Goal: Task Accomplishment & Management: Complete application form

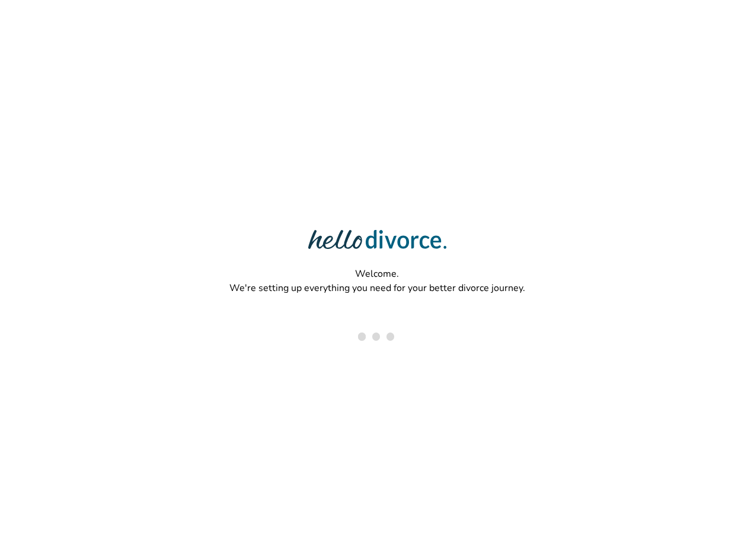
click at [530, 124] on div "Welcome. We're setting up everything you need for your better divorce journey." at bounding box center [377, 230] width 754 height 460
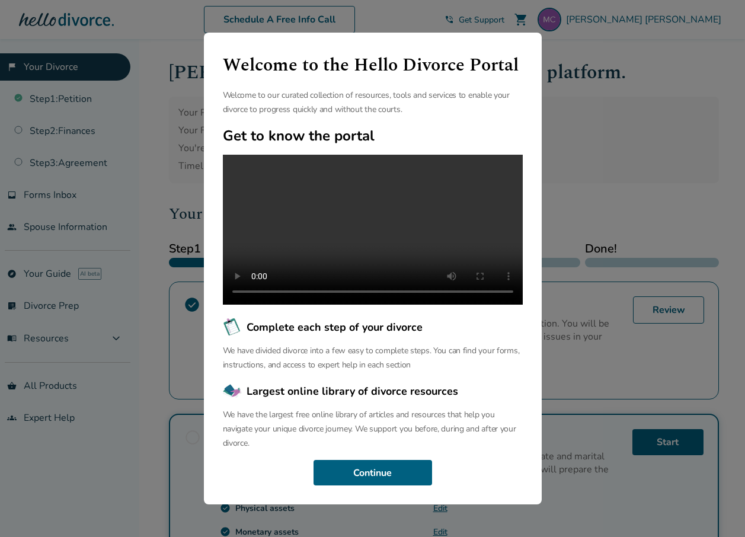
click at [630, 175] on div "Welcome to the Hello Divorce Portal Welcome to our curated collection of resour…" at bounding box center [372, 268] width 745 height 537
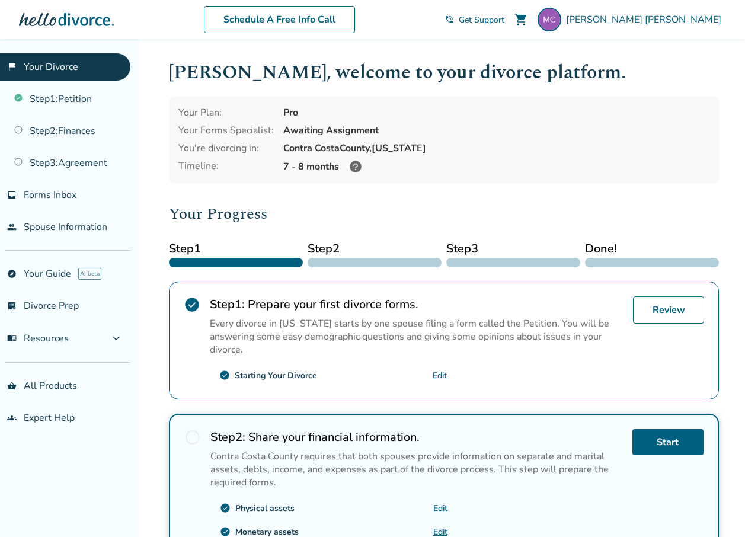
click at [384, 506] on div "check_circle Physical assets Edit" at bounding box center [328, 507] width 237 height 19
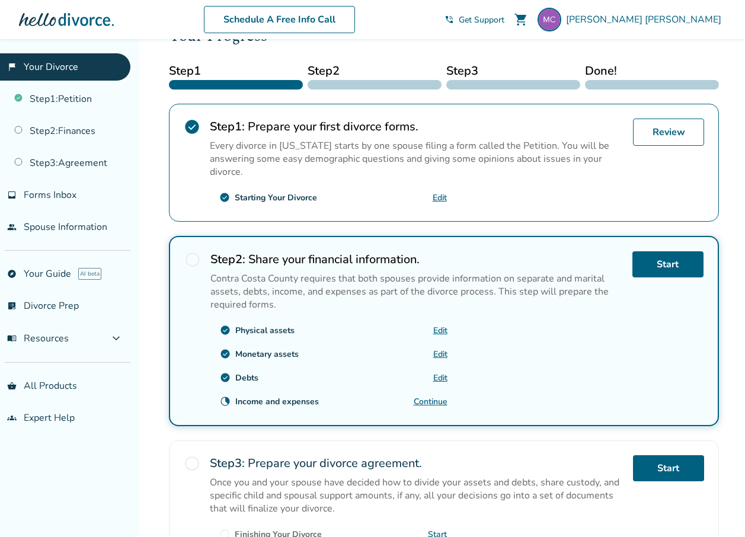
click at [443, 328] on link "Edit" at bounding box center [440, 330] width 14 height 11
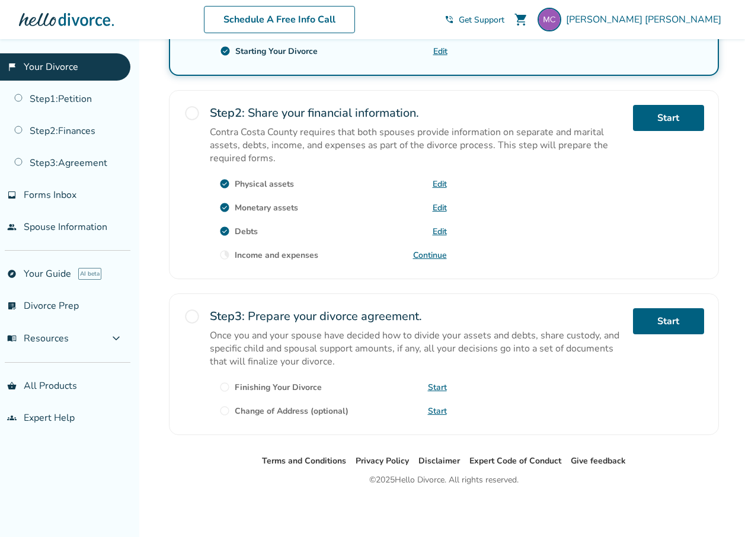
scroll to position [324, 0]
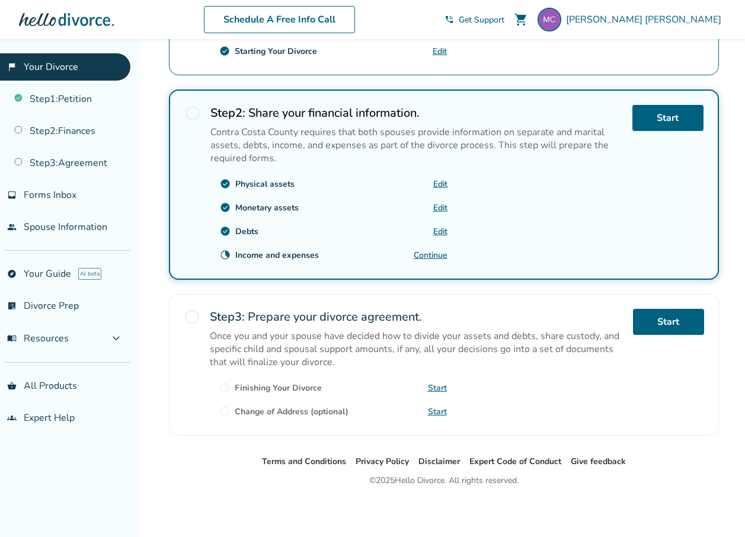
click at [435, 254] on link "Continue" at bounding box center [430, 254] width 34 height 11
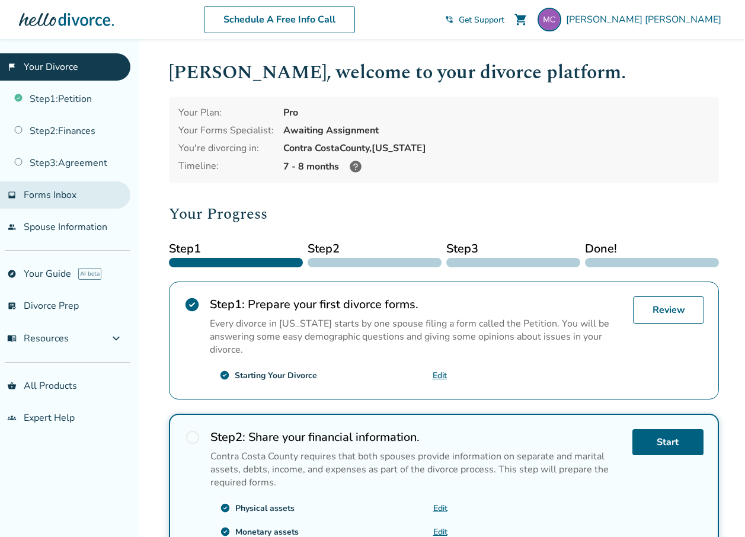
click at [74, 196] on span "Forms Inbox" at bounding box center [50, 194] width 53 height 13
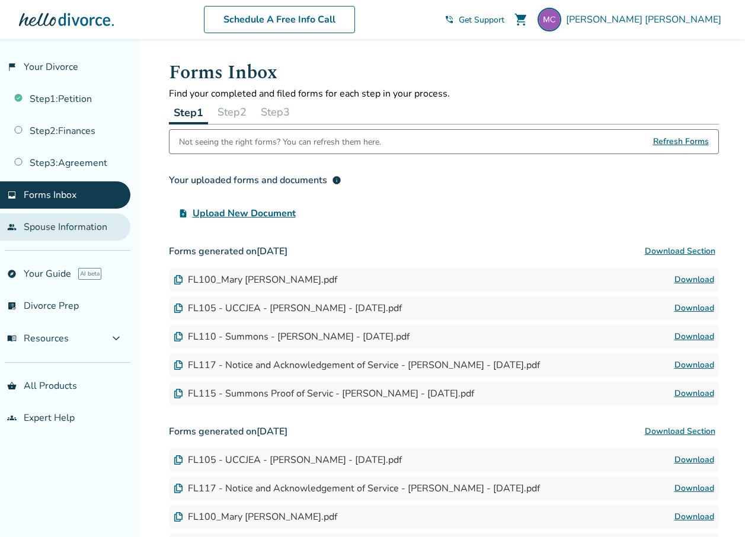
click at [68, 233] on link "people Spouse Information" at bounding box center [65, 226] width 130 height 27
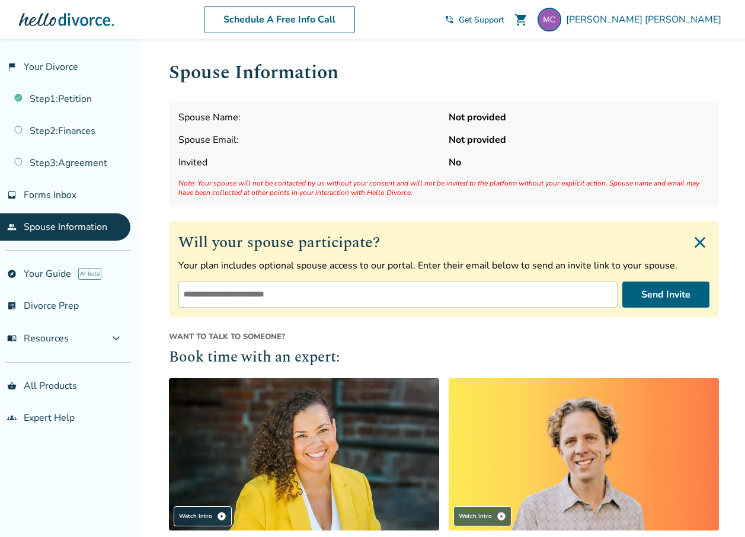
click at [297, 296] on input "email" at bounding box center [397, 294] width 439 height 26
type input "**********"
click at [679, 290] on button "Send Invite" at bounding box center [665, 294] width 87 height 26
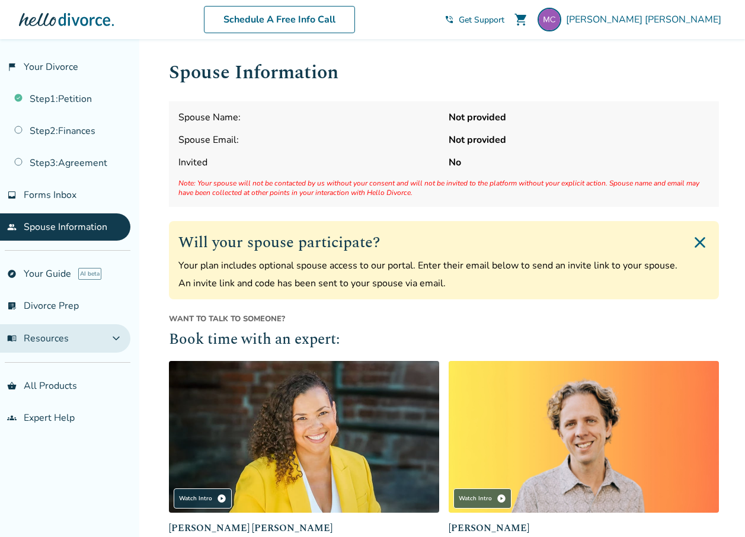
click at [66, 345] on button "menu_book Resources expand_more" at bounding box center [65, 338] width 130 height 28
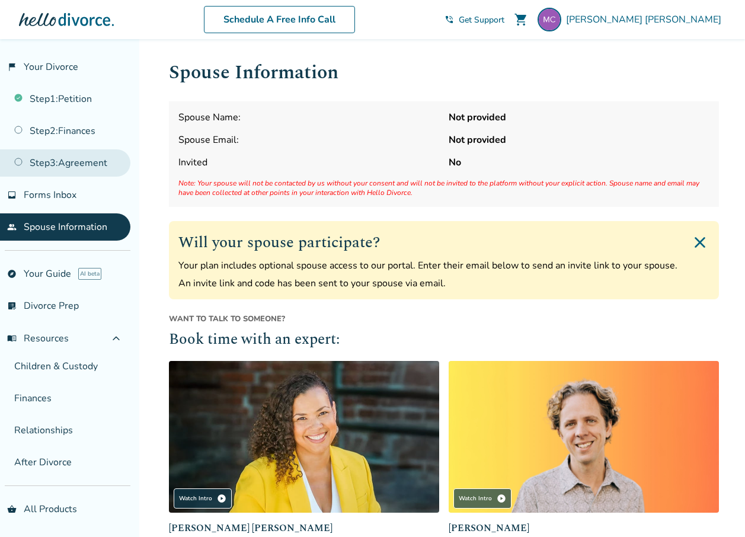
click at [65, 170] on link "Step 3 : Agreement" at bounding box center [65, 162] width 130 height 27
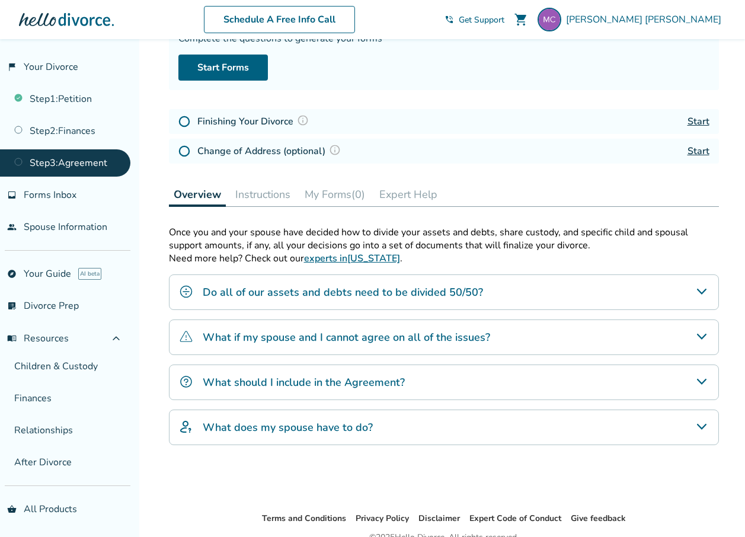
scroll to position [118, 0]
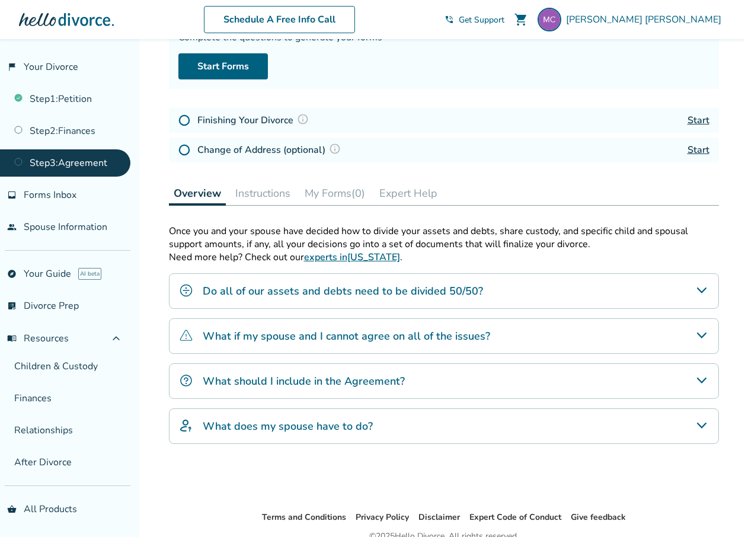
click at [701, 290] on icon "Do all of our assets and debts need to be divided 50/50?" at bounding box center [701, 290] width 14 height 14
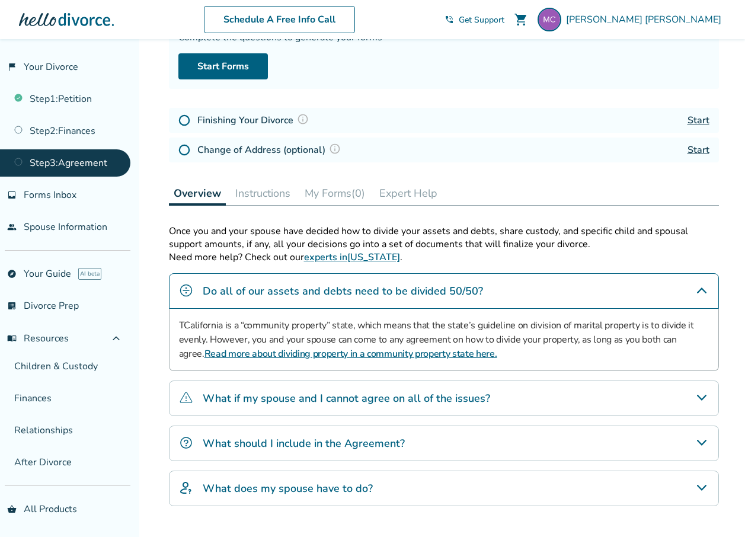
scroll to position [178, 0]
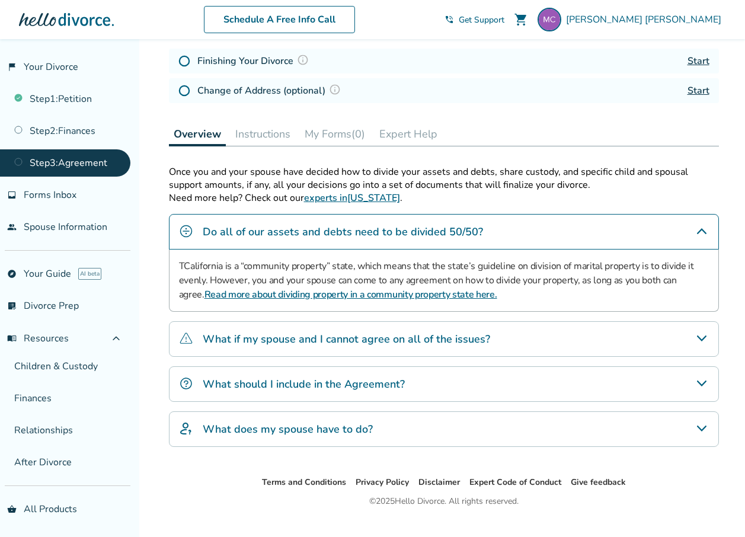
click at [511, 386] on div "What should I include in the Agreement?" at bounding box center [444, 384] width 550 height 36
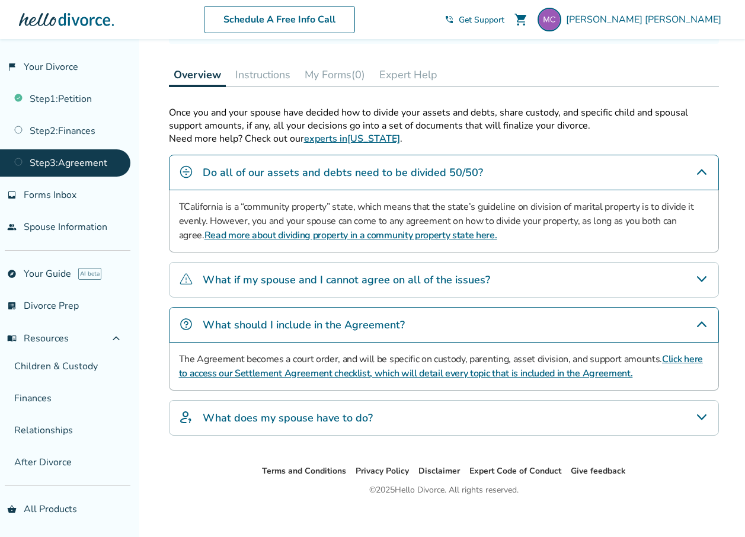
click at [500, 413] on div "What does my spouse have to do?" at bounding box center [444, 418] width 550 height 36
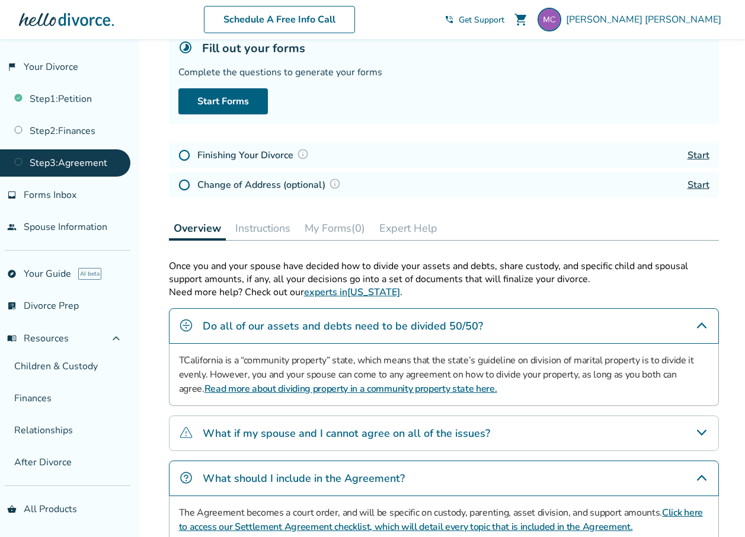
scroll to position [0, 0]
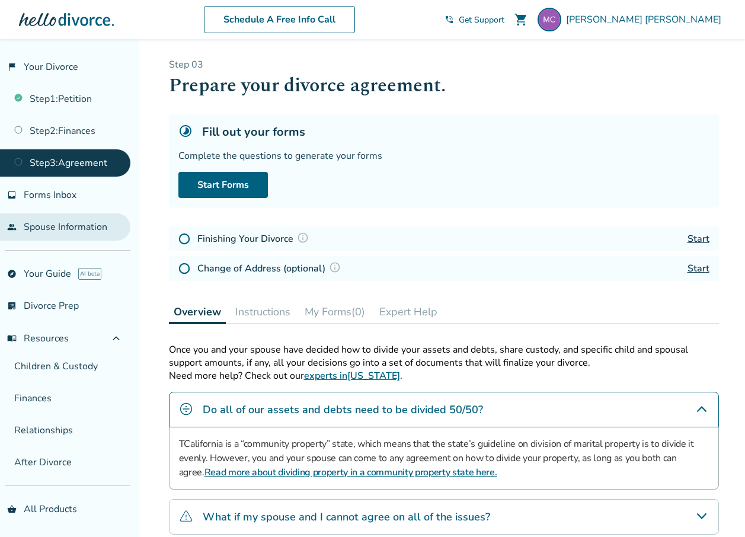
click at [39, 227] on link "people Spouse Information" at bounding box center [65, 226] width 130 height 27
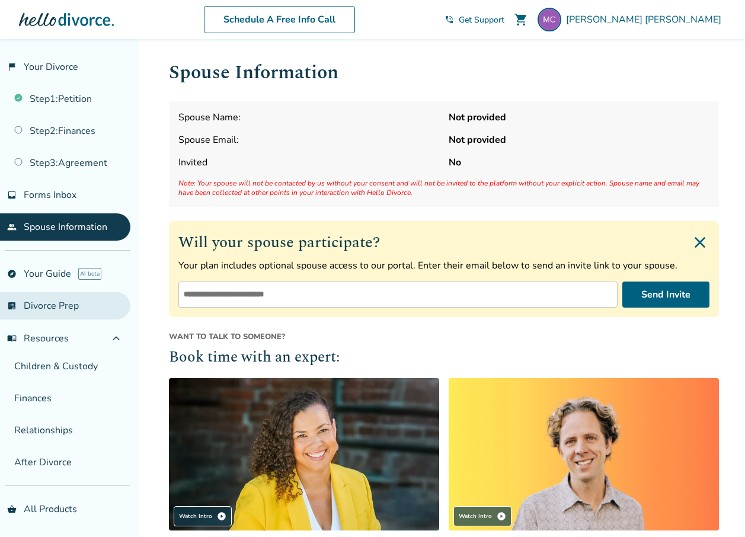
click at [52, 295] on link "list_alt_check Divorce Prep" at bounding box center [65, 305] width 130 height 27
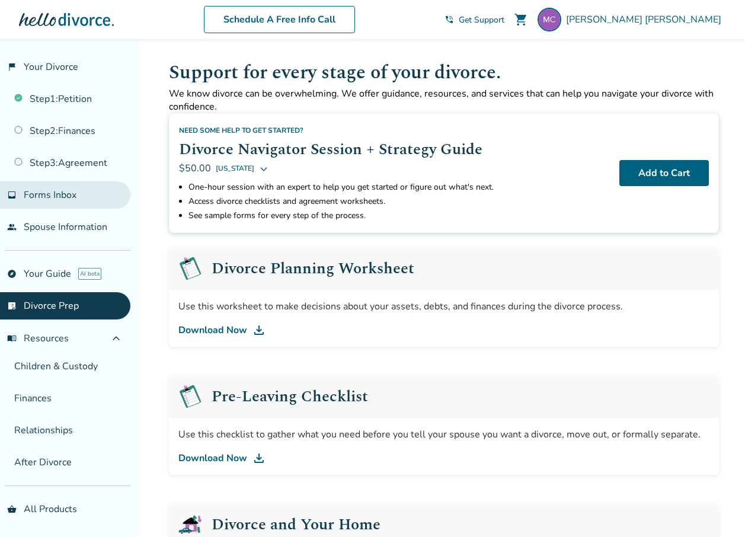
click at [55, 194] on span "Forms Inbox" at bounding box center [50, 194] width 53 height 13
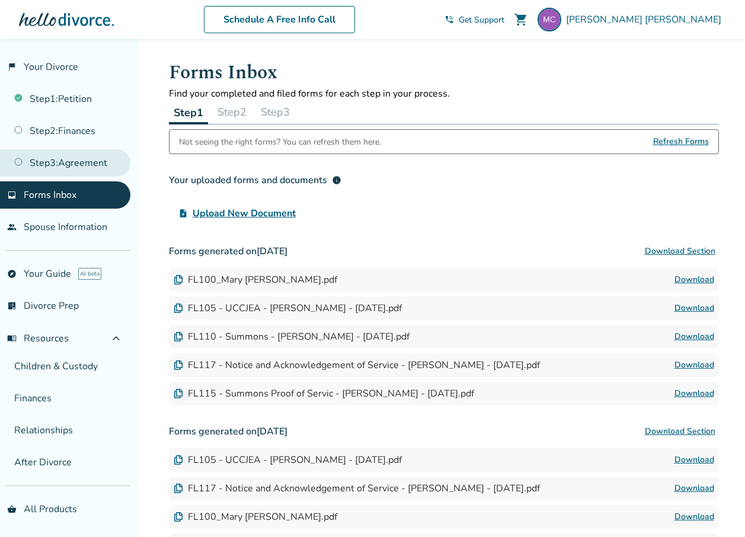
click at [70, 161] on link "Step 3 : Agreement" at bounding box center [65, 162] width 130 height 27
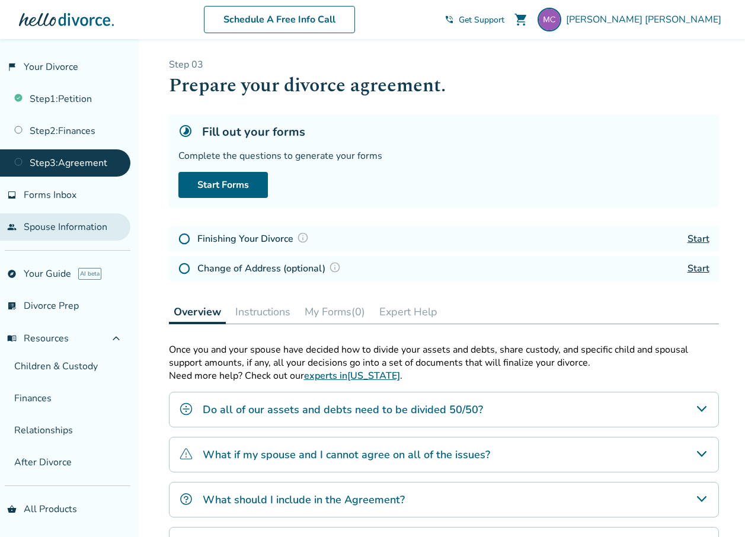
click at [82, 232] on link "people Spouse Information" at bounding box center [65, 226] width 130 height 27
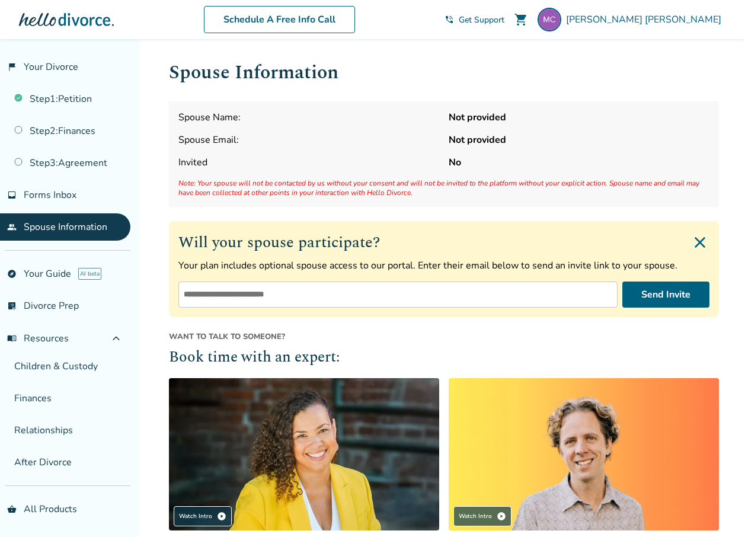
click at [506, 124] on div "Spouse Name: Not provided Spouse Email: Not provided Invited No Note: Your spou…" at bounding box center [444, 153] width 550 height 105
click at [703, 243] on img "Close invite form" at bounding box center [699, 242] width 19 height 19
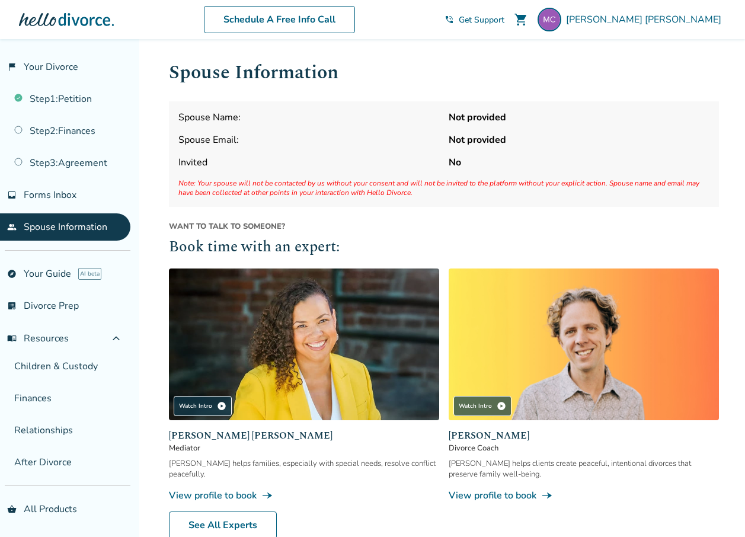
click at [315, 172] on div "Spouse Name: Not provided Spouse Email: Not provided Invited No Note: Your spou…" at bounding box center [444, 153] width 550 height 105
click at [207, 161] on span "Invited" at bounding box center [308, 162] width 261 height 13
click at [201, 159] on span "Invited" at bounding box center [308, 162] width 261 height 13
click at [199, 116] on span "Spouse Name:" at bounding box center [308, 117] width 261 height 13
click at [45, 66] on link "flag_2 Your Divorce" at bounding box center [65, 66] width 130 height 27
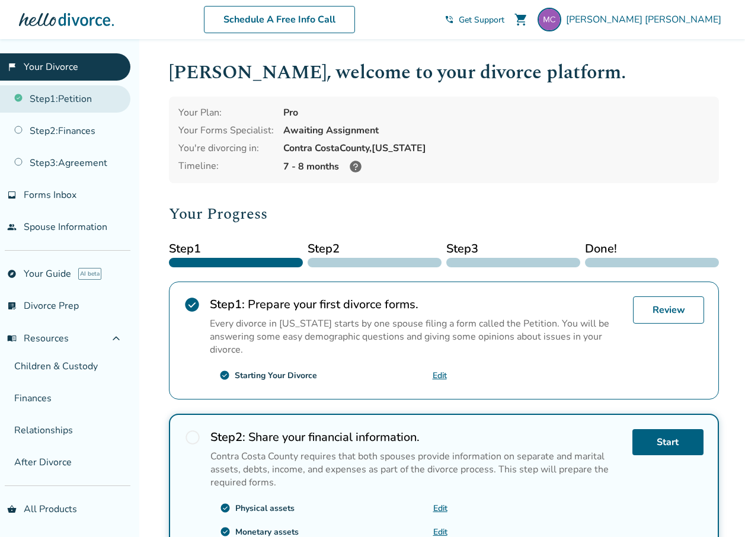
click at [44, 102] on link "Step 1 : Petition" at bounding box center [65, 98] width 130 height 27
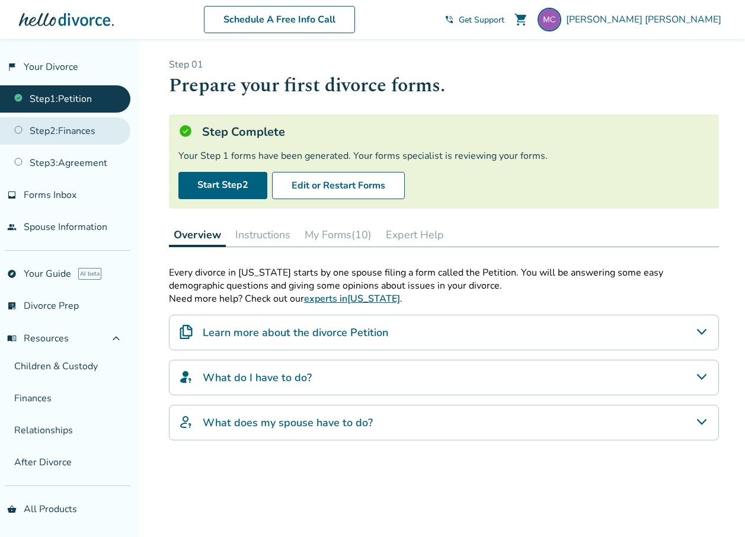
click at [65, 133] on link "Step 2 : Finances" at bounding box center [65, 130] width 130 height 27
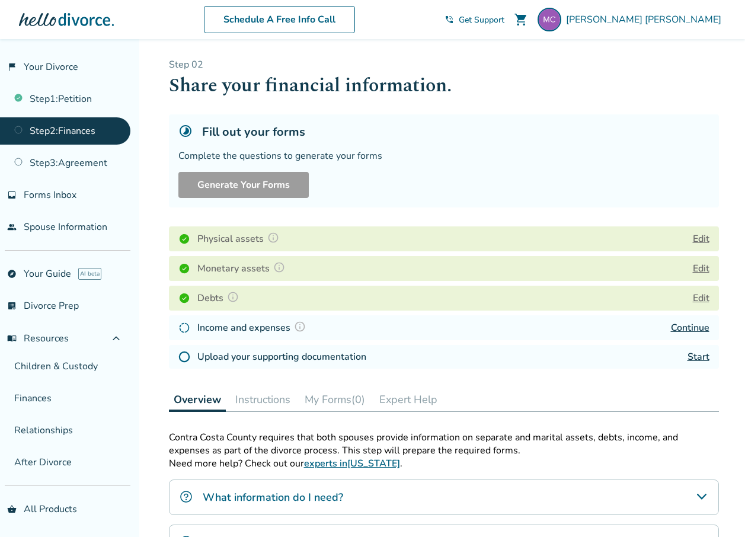
click at [698, 359] on link "Start" at bounding box center [698, 356] width 22 height 13
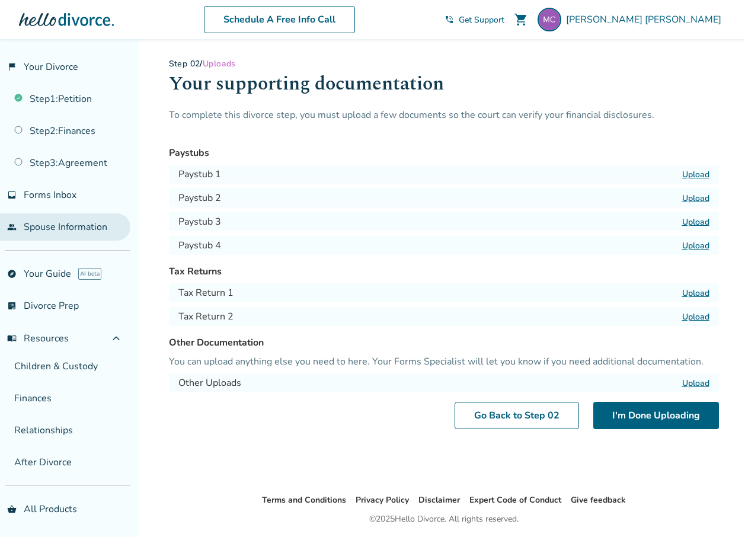
click at [69, 219] on link "people Spouse Information" at bounding box center [65, 226] width 130 height 27
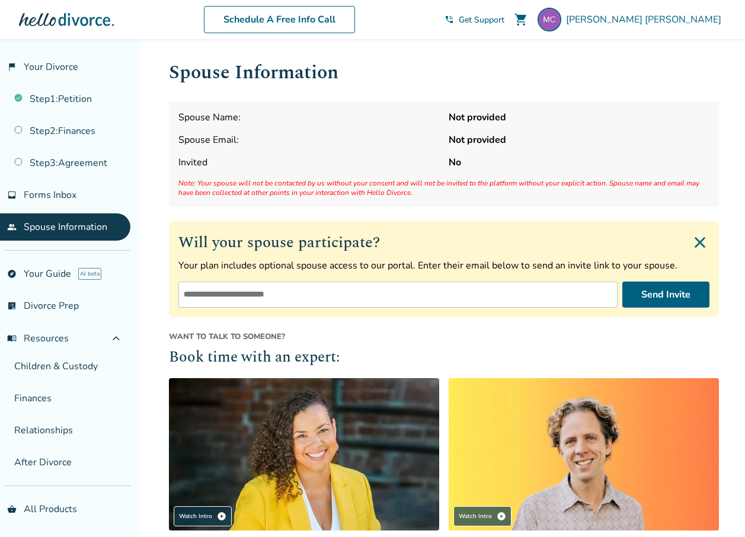
click at [501, 299] on input "email" at bounding box center [397, 294] width 439 height 26
type input "**********"
click at [31, 143] on link "Step 2 : Finances" at bounding box center [65, 130] width 130 height 27
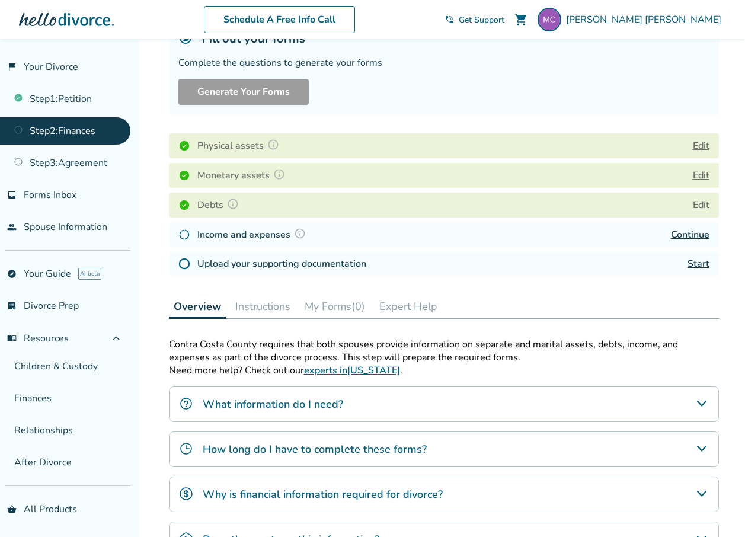
scroll to position [92, 0]
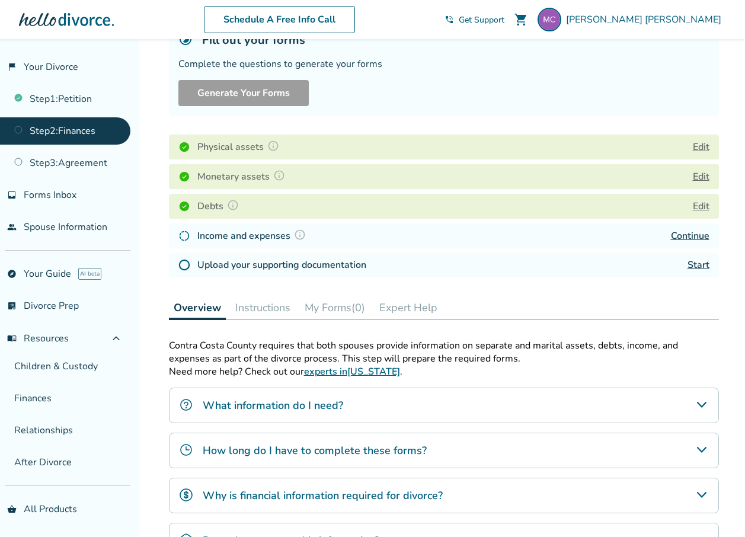
click at [698, 265] on link "Start" at bounding box center [698, 264] width 22 height 13
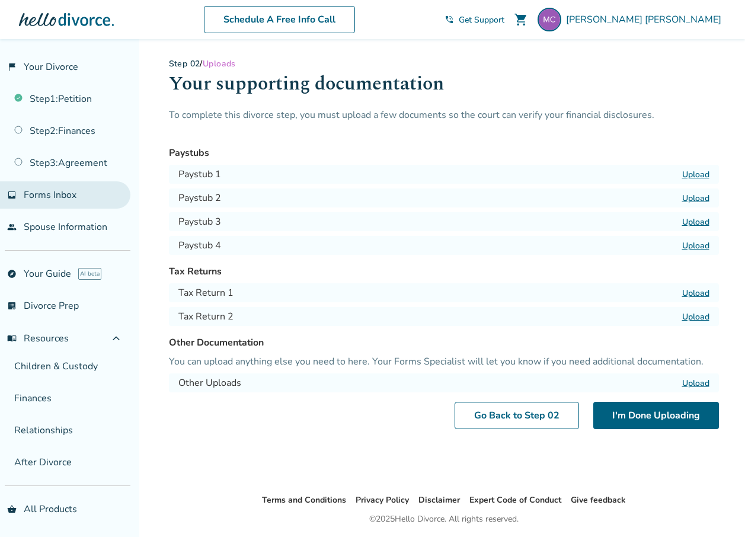
click at [57, 197] on span "Forms Inbox" at bounding box center [50, 194] width 53 height 13
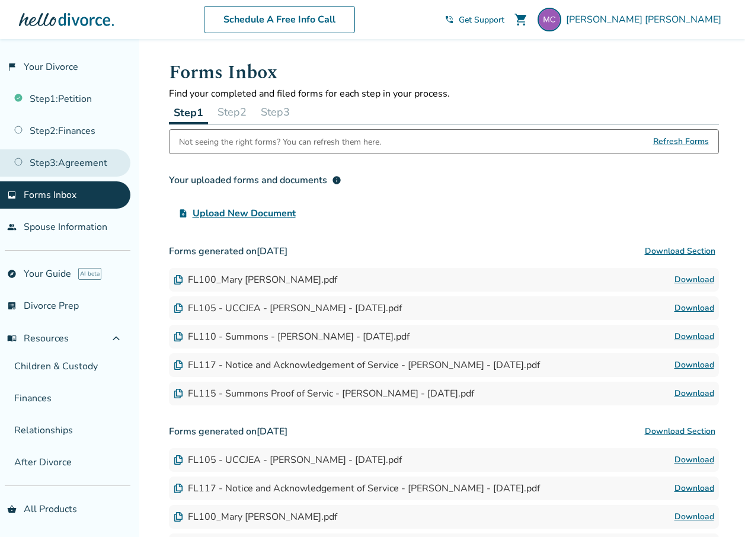
click at [66, 163] on link "Step 3 : Agreement" at bounding box center [65, 162] width 130 height 27
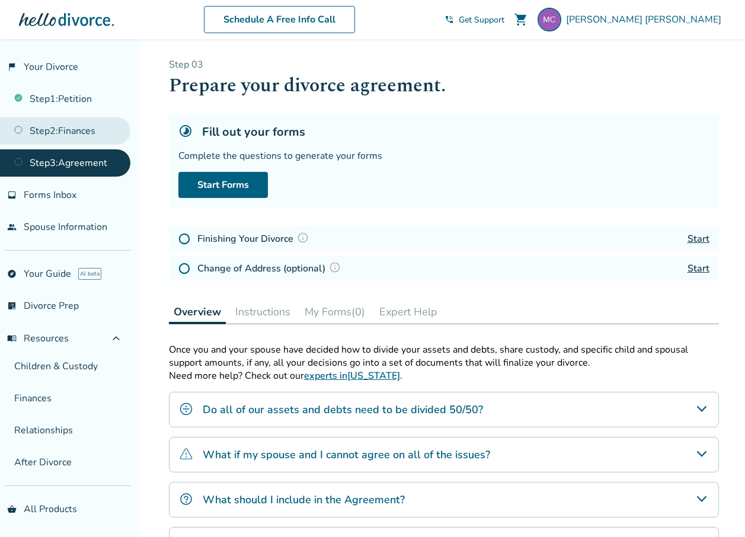
click at [80, 134] on link "Step 2 : Finances" at bounding box center [65, 130] width 130 height 27
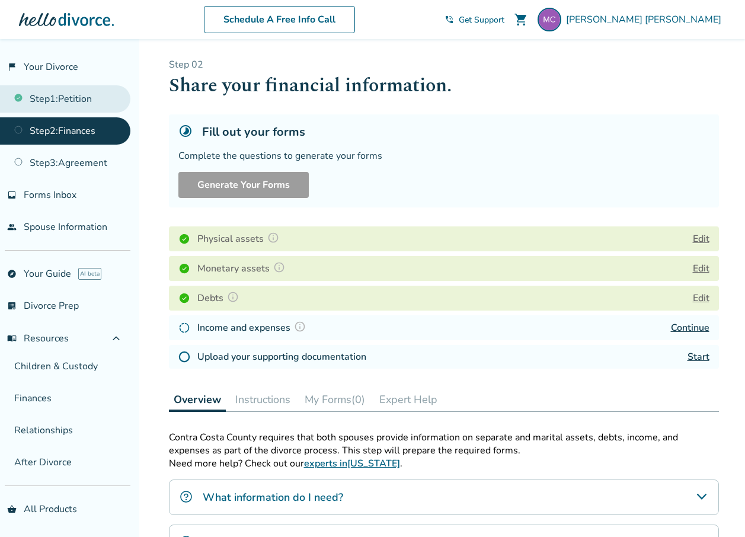
click at [82, 104] on link "Step 1 : Petition" at bounding box center [65, 98] width 130 height 27
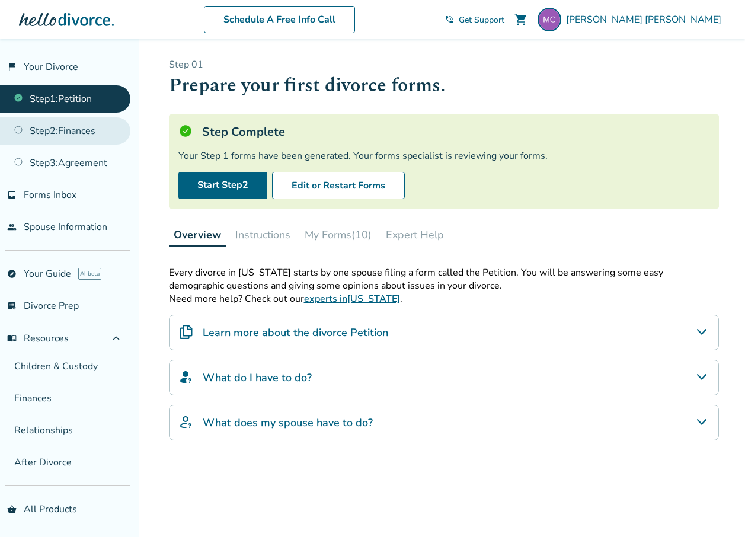
click at [76, 126] on link "Step 2 : Finances" at bounding box center [65, 130] width 130 height 27
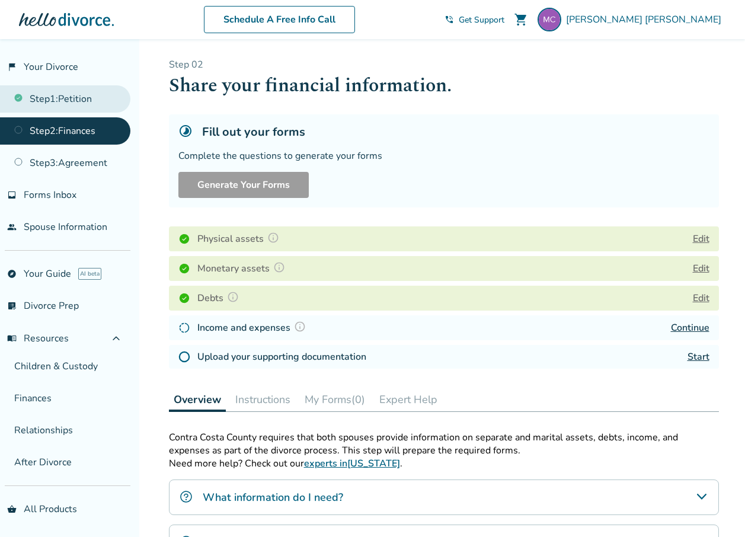
click at [76, 105] on link "Step 1 : Petition" at bounding box center [65, 98] width 130 height 27
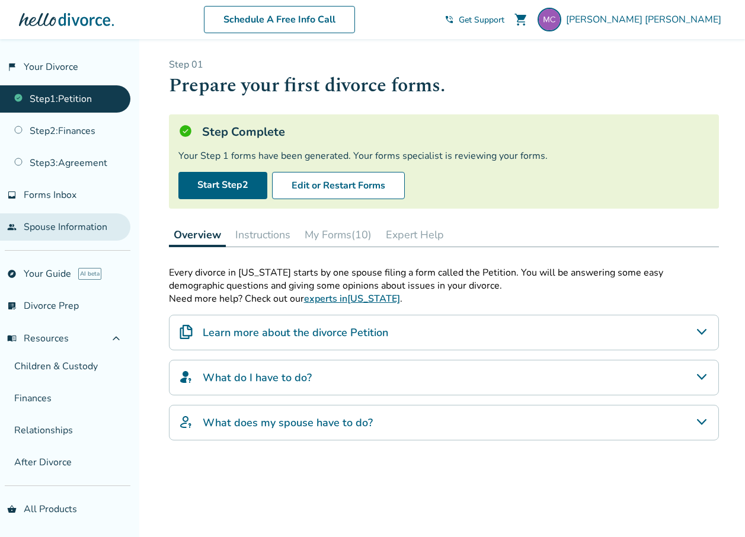
click at [75, 235] on link "people Spouse Information" at bounding box center [65, 226] width 130 height 27
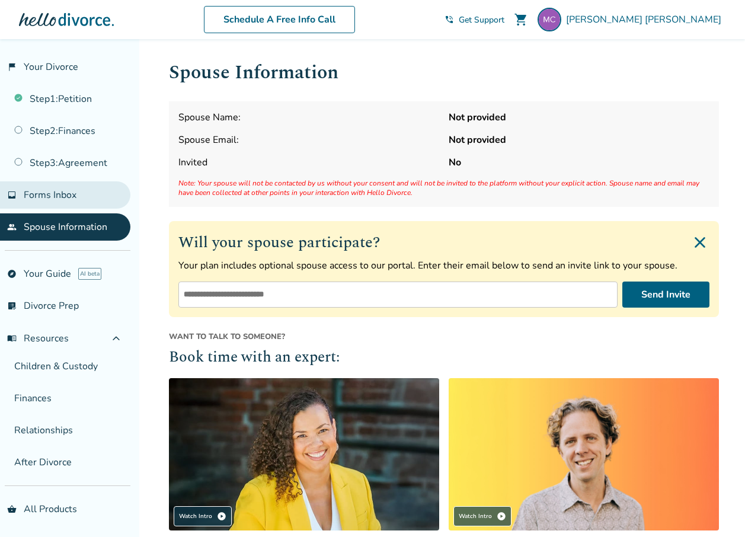
click at [56, 194] on span "Forms Inbox" at bounding box center [50, 194] width 53 height 13
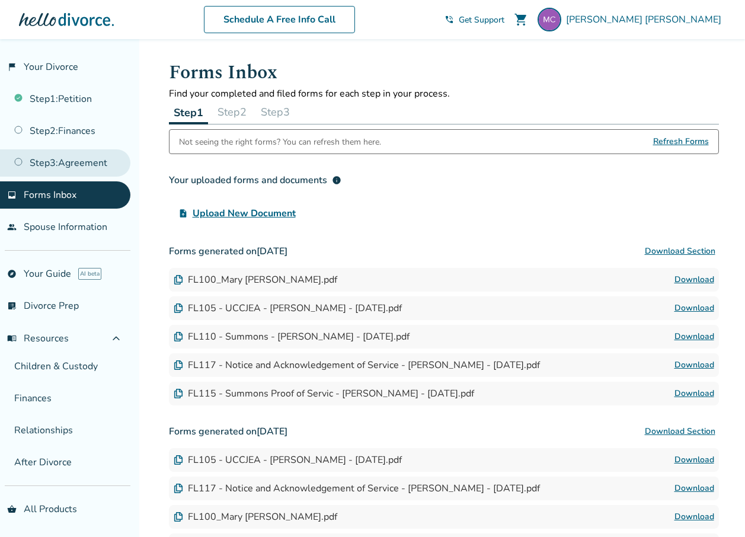
click at [88, 163] on link "Step 3 : Agreement" at bounding box center [65, 162] width 130 height 27
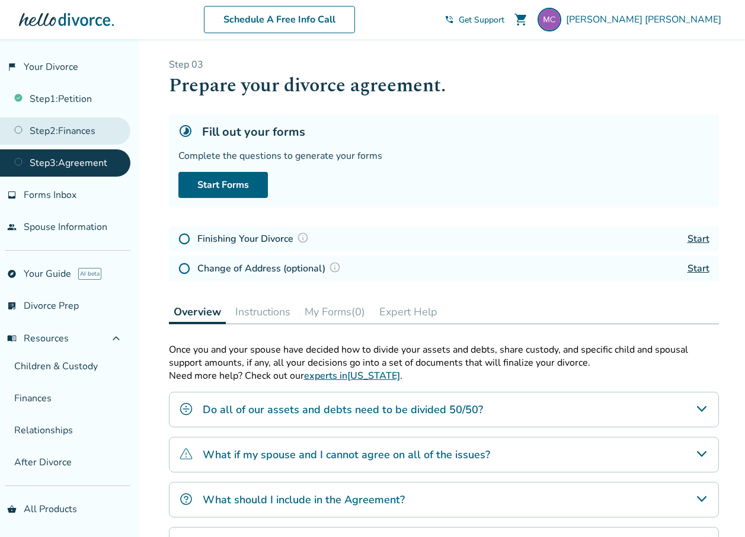
click at [91, 134] on link "Step 2 : Finances" at bounding box center [65, 130] width 130 height 27
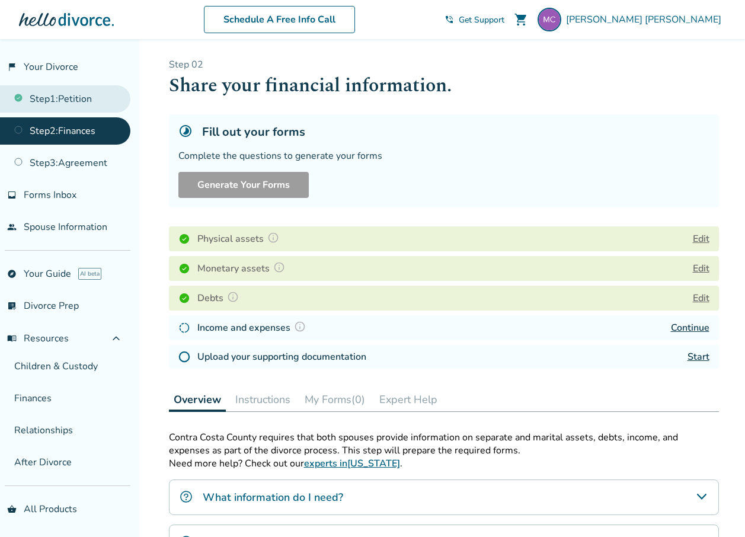
click at [90, 104] on link "Step 1 : Petition" at bounding box center [65, 98] width 130 height 27
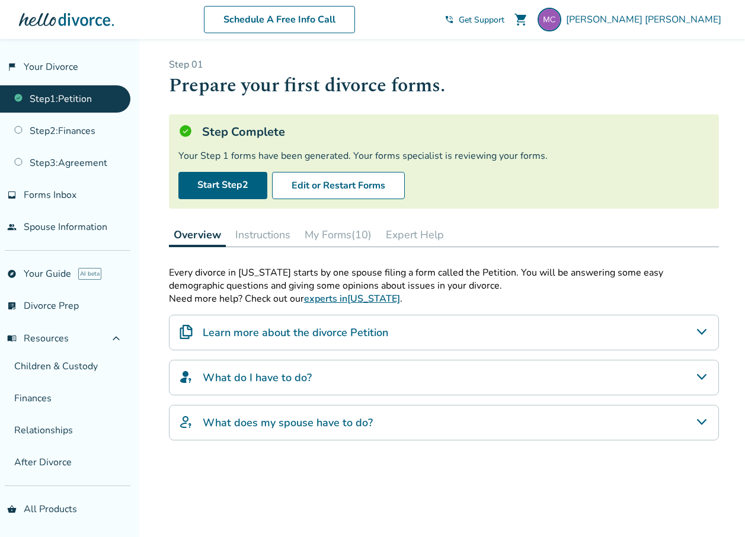
click at [270, 379] on h4 "What do I have to do?" at bounding box center [257, 377] width 109 height 15
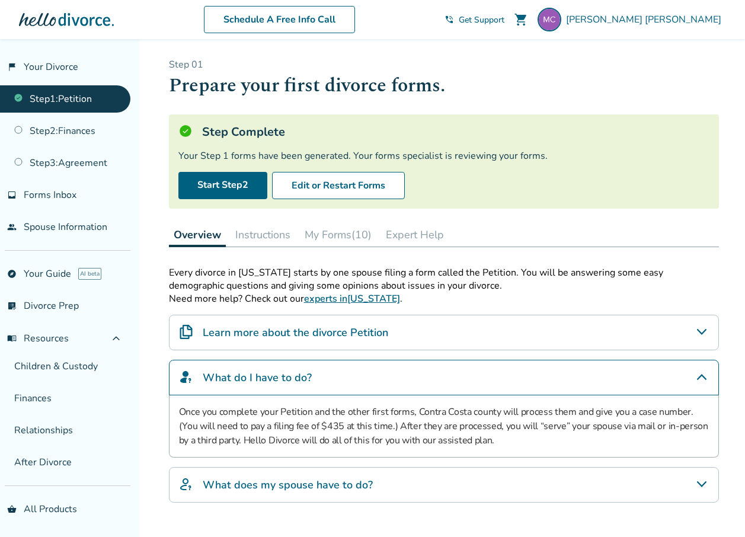
scroll to position [59, 0]
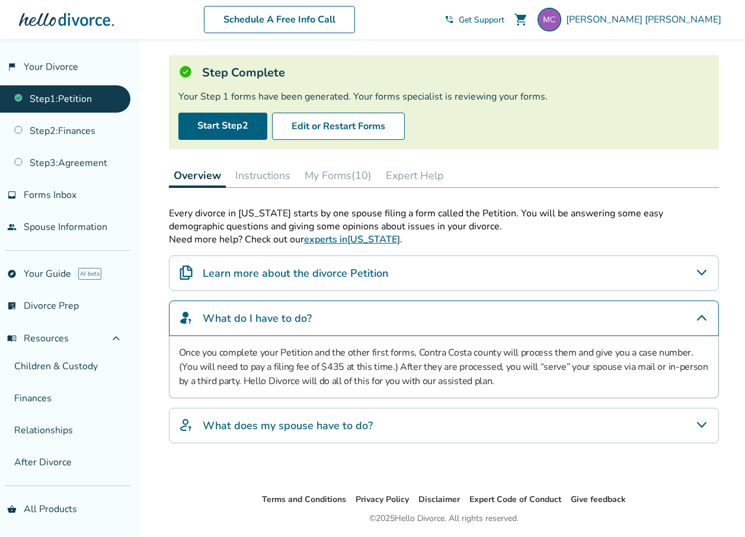
click at [309, 437] on div "What does my spouse have to do?" at bounding box center [444, 426] width 550 height 36
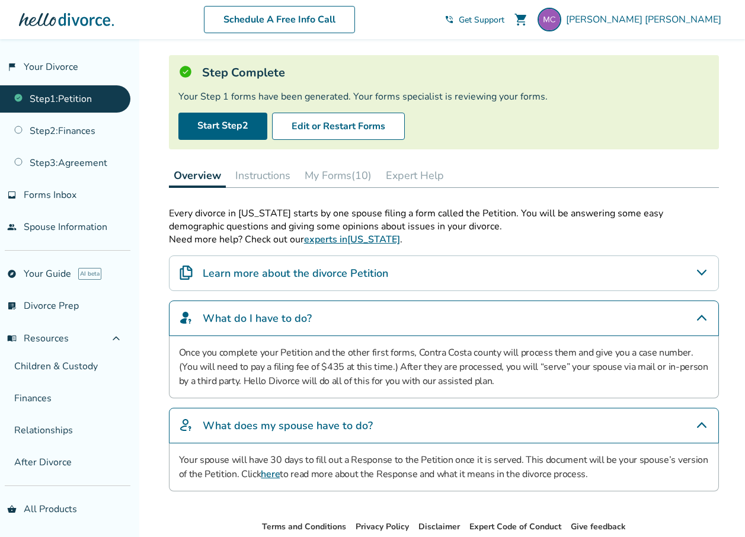
click at [271, 172] on button "Instructions" at bounding box center [262, 175] width 65 height 24
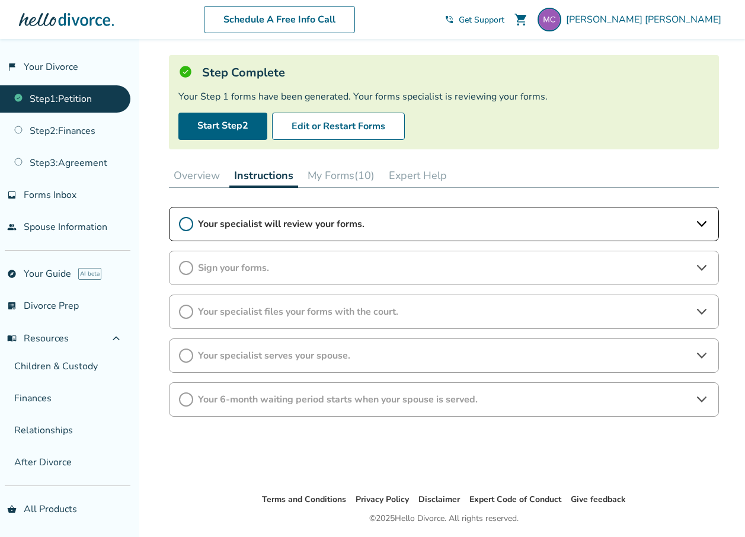
click at [339, 177] on button "My Forms (10)" at bounding box center [341, 175] width 76 height 24
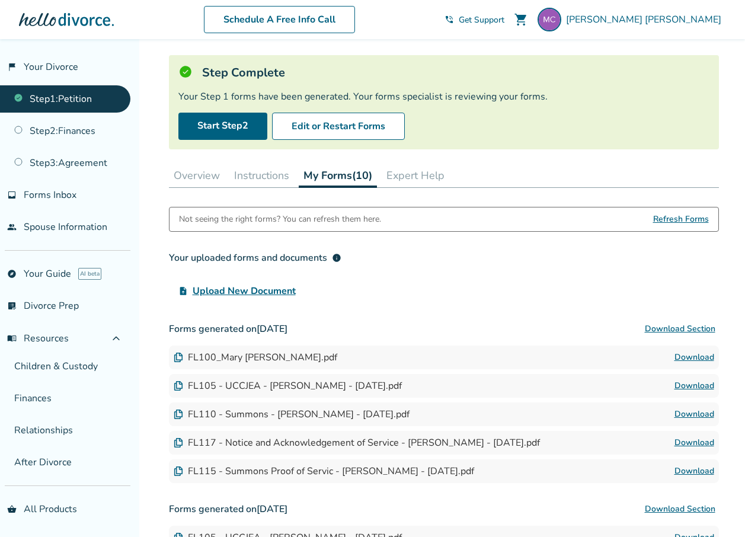
click at [424, 179] on button "Expert Help" at bounding box center [415, 175] width 68 height 24
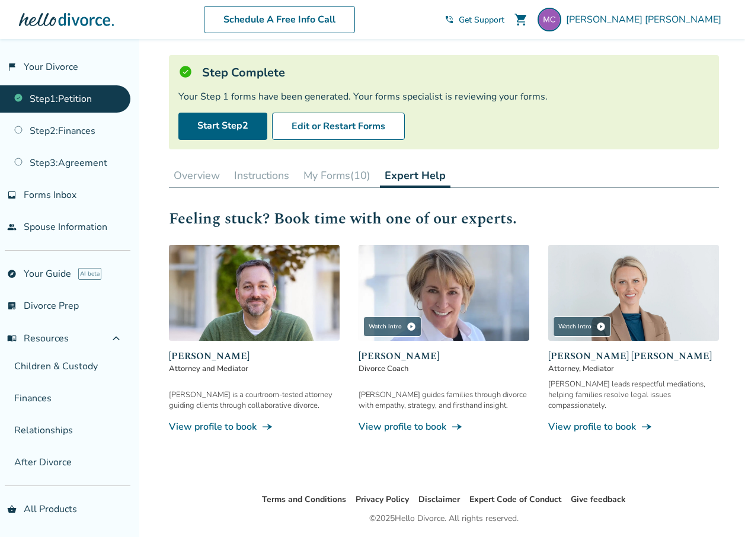
click at [272, 177] on button "Instructions" at bounding box center [261, 175] width 65 height 24
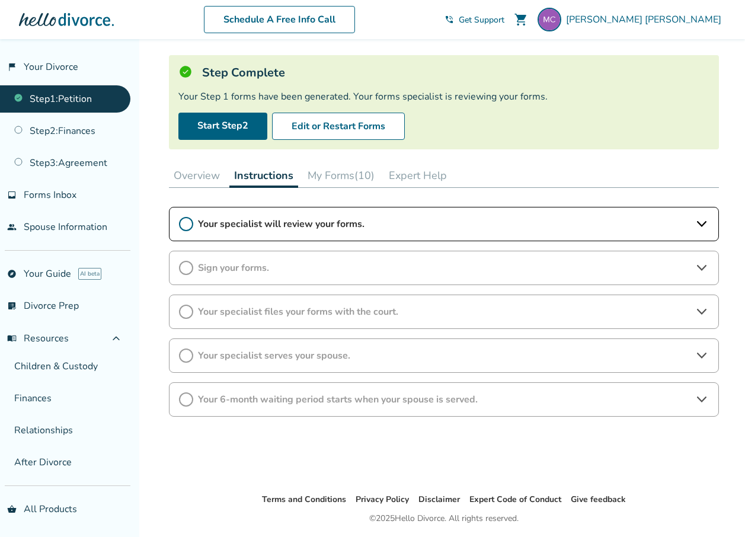
click at [203, 175] on button "Overview" at bounding box center [197, 175] width 56 height 24
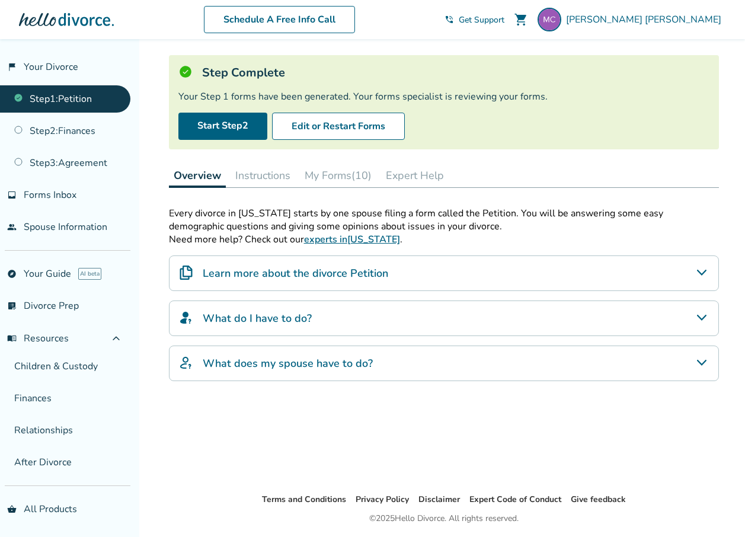
click at [273, 174] on button "Instructions" at bounding box center [262, 175] width 65 height 24
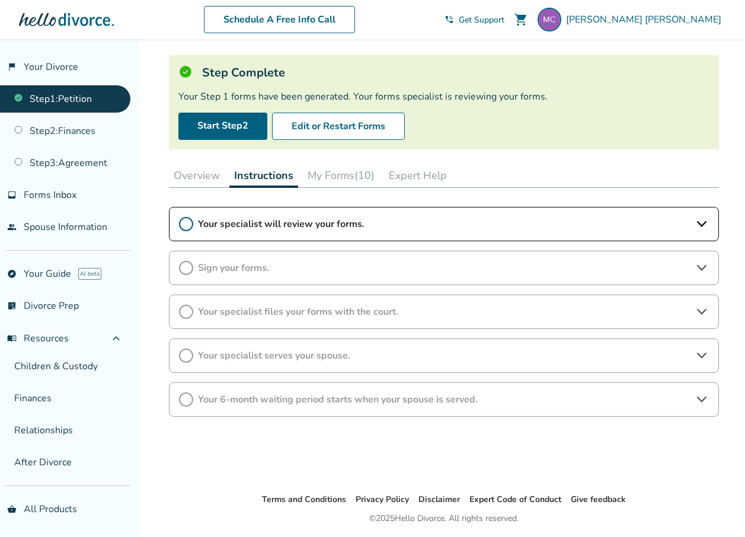
click at [316, 175] on button "My Forms (10)" at bounding box center [341, 175] width 76 height 24
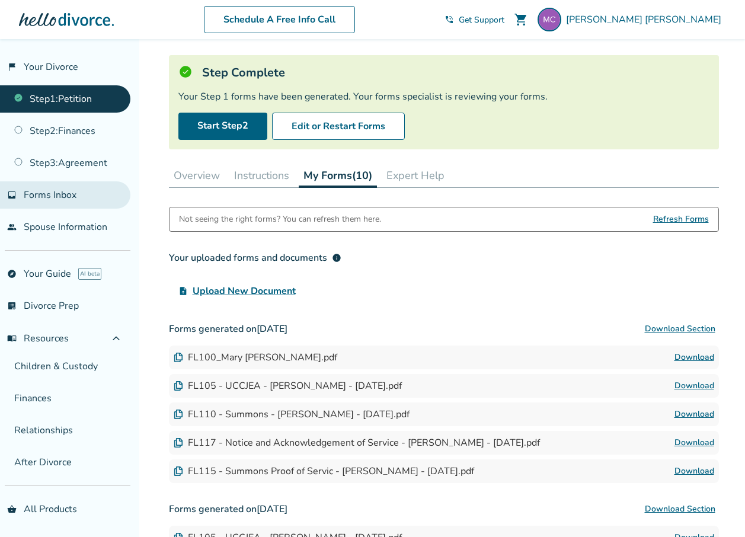
click at [98, 199] on link "inbox Forms Inbox" at bounding box center [65, 194] width 130 height 27
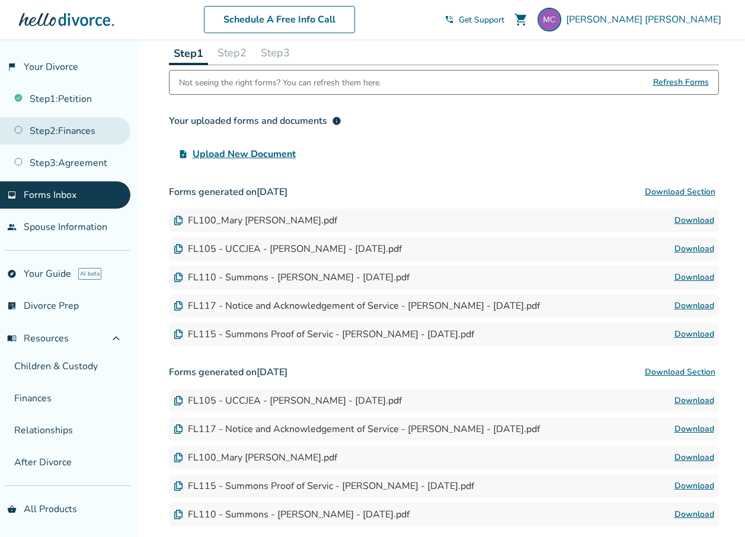
click at [113, 131] on link "Step 2 : Finances" at bounding box center [65, 130] width 130 height 27
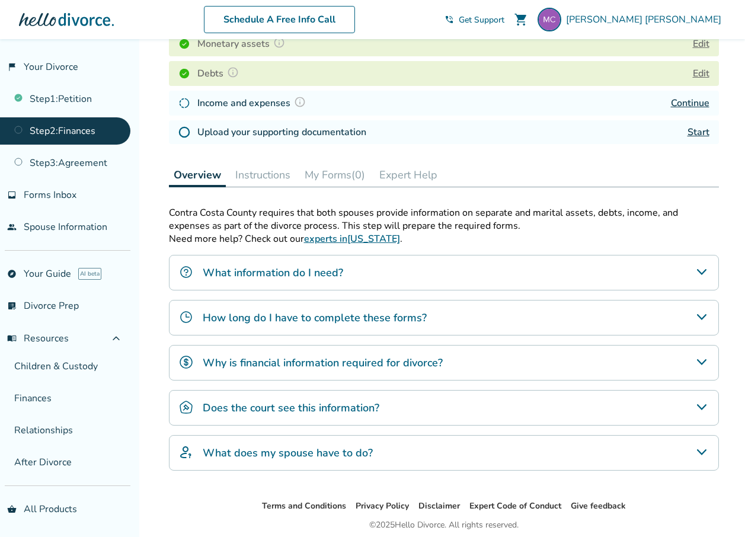
scroll to position [237, 0]
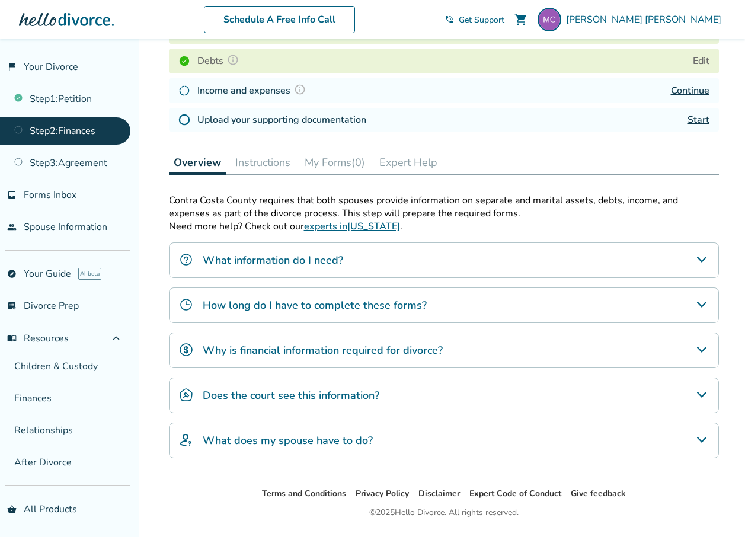
click at [431, 447] on div "What does my spouse have to do?" at bounding box center [444, 440] width 550 height 36
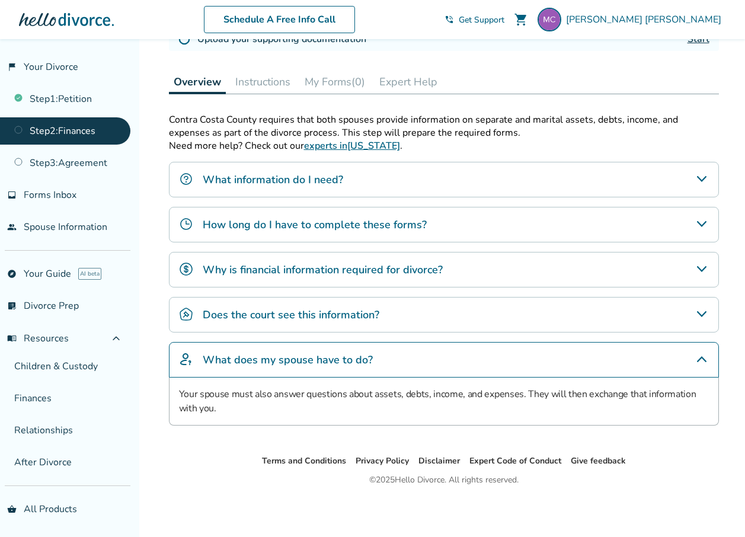
scroll to position [199, 0]
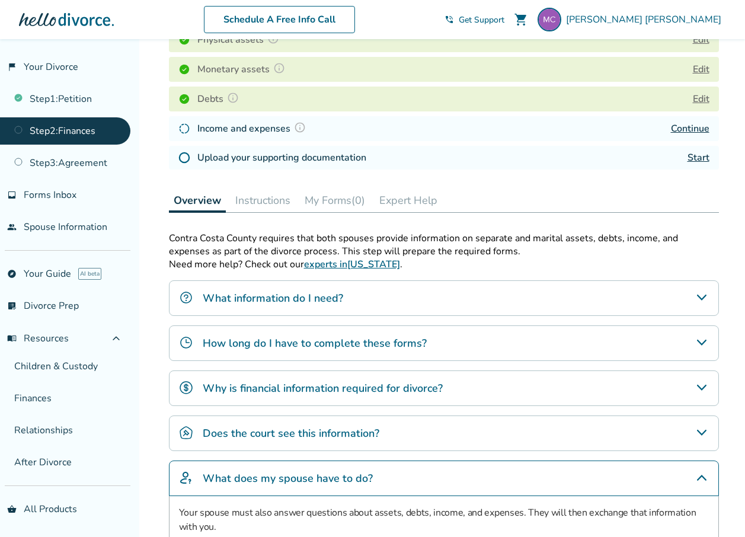
click at [405, 434] on div "Does the court see this information?" at bounding box center [444, 433] width 550 height 36
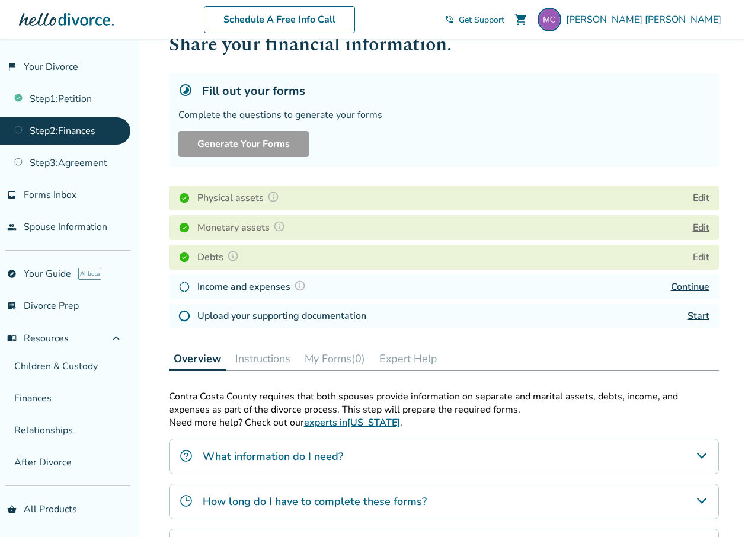
scroll to position [0, 0]
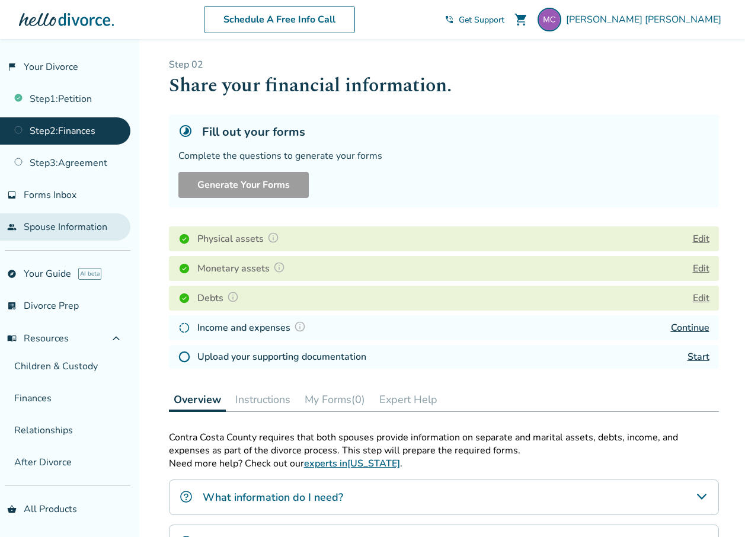
click at [48, 228] on link "people Spouse Information" at bounding box center [65, 226] width 130 height 27
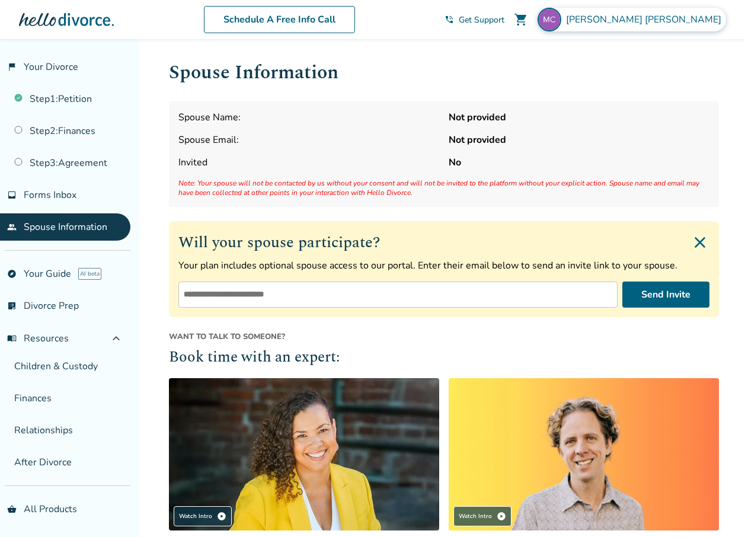
click at [561, 23] on img at bounding box center [549, 20] width 24 height 24
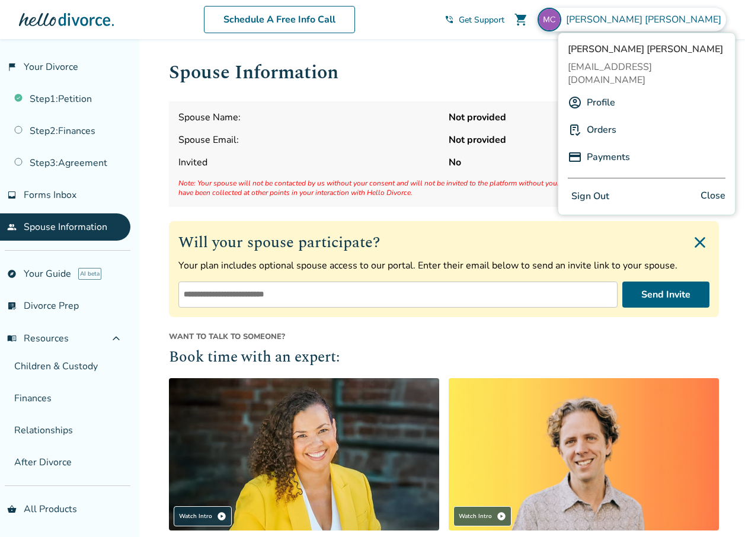
click at [602, 91] on link "Profile" at bounding box center [600, 102] width 28 height 23
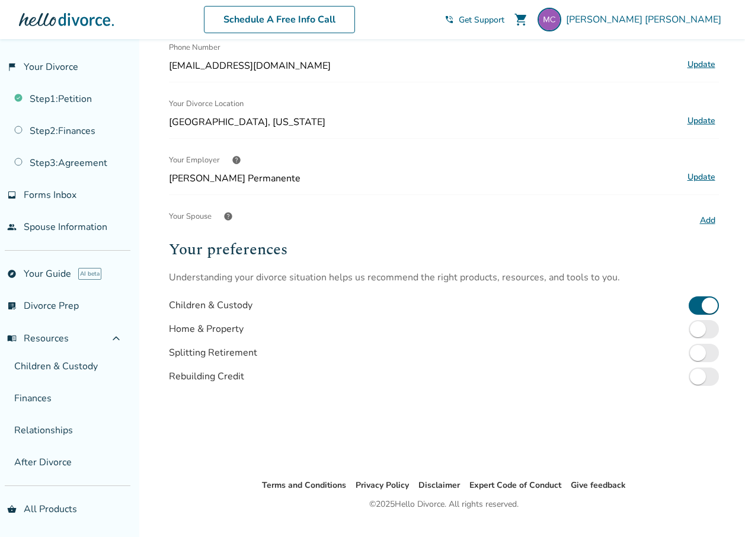
scroll to position [237, 0]
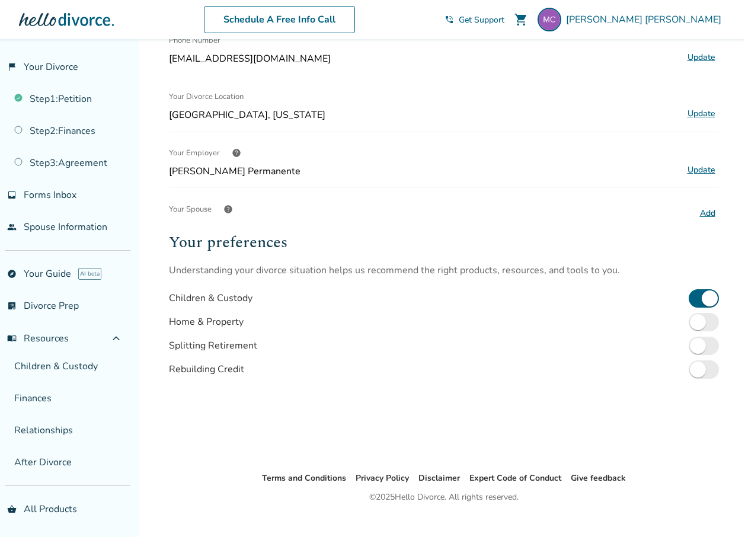
click at [703, 210] on button "Add" at bounding box center [707, 213] width 23 height 15
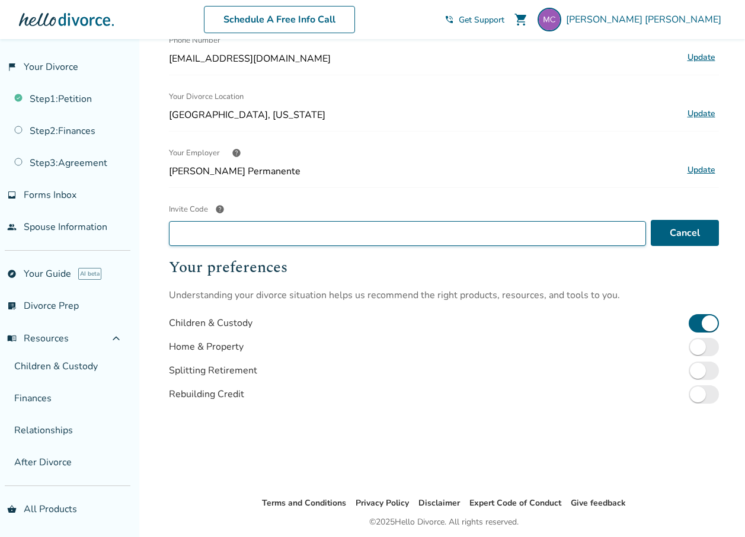
click at [436, 234] on input "Invite Code help" at bounding box center [407, 233] width 477 height 25
type input "**********"
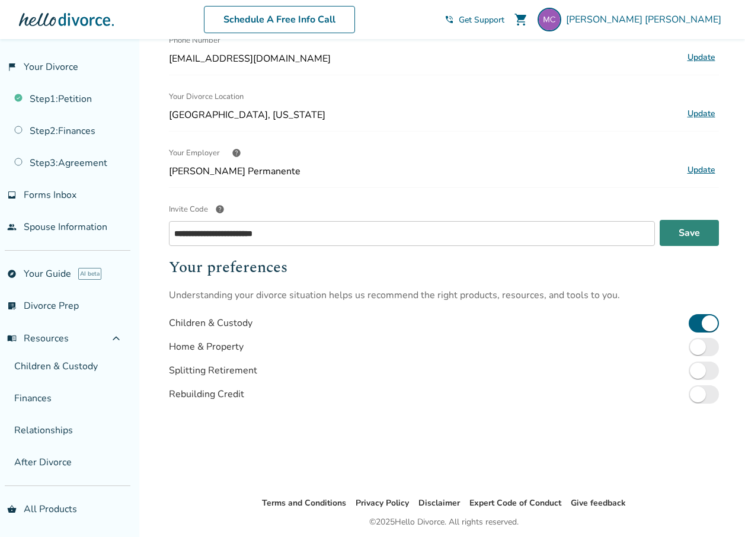
click at [681, 238] on button "Save" at bounding box center [688, 233] width 59 height 26
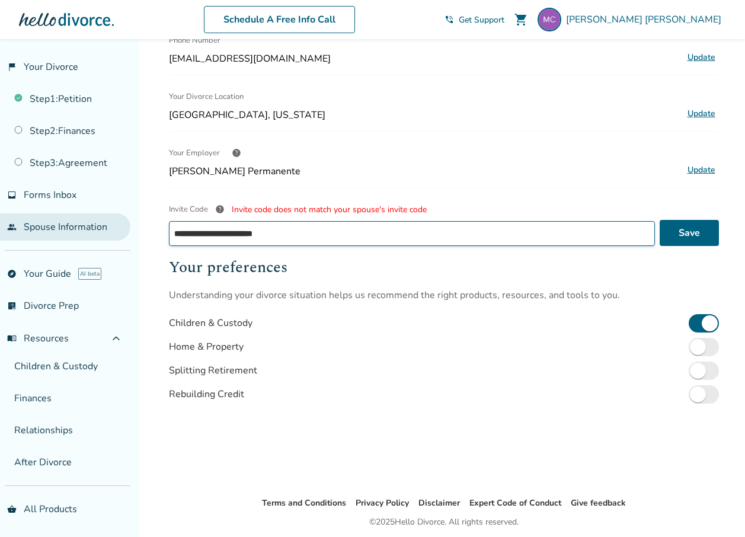
drag, startPoint x: 335, startPoint y: 233, endPoint x: 110, endPoint y: 233, distance: 225.1
click at [110, 233] on body "**********" at bounding box center [372, 171] width 745 height 816
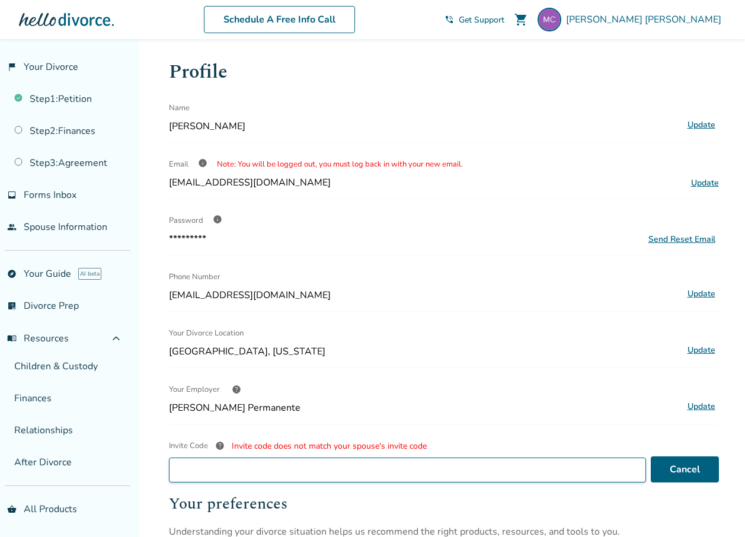
scroll to position [0, 0]
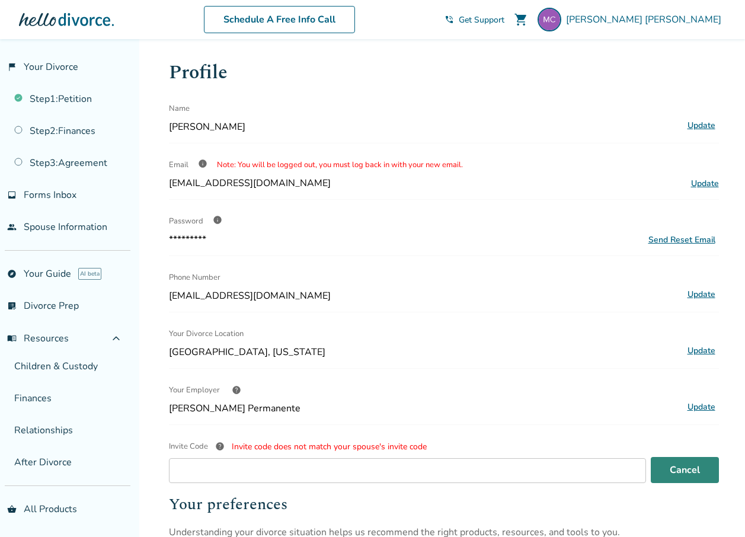
click at [686, 461] on button "Cancel" at bounding box center [684, 470] width 68 height 26
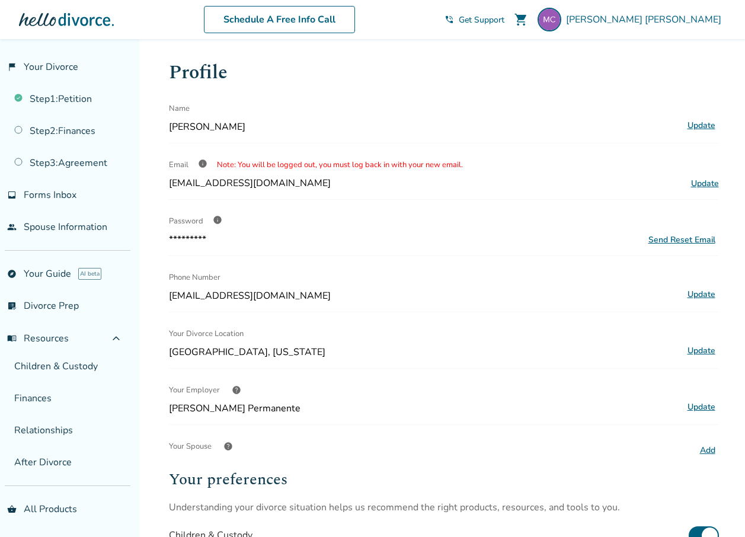
click at [710, 447] on button "Add" at bounding box center [707, 450] width 23 height 15
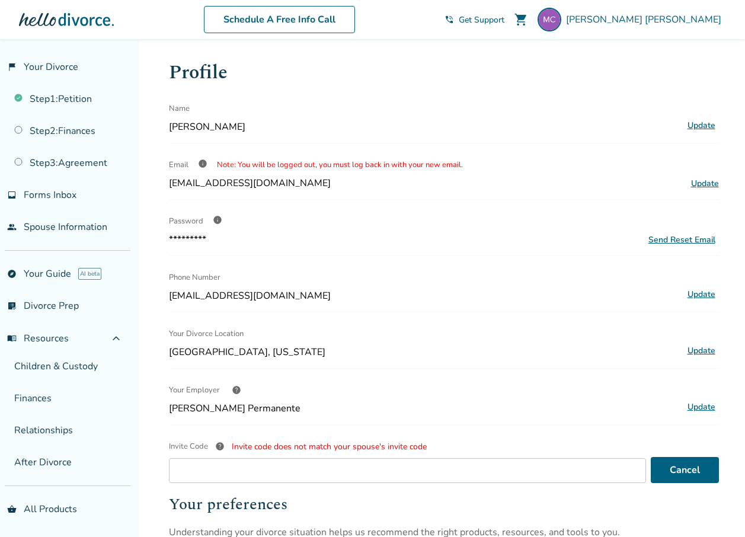
click at [220, 444] on span "help" at bounding box center [219, 445] width 9 height 9
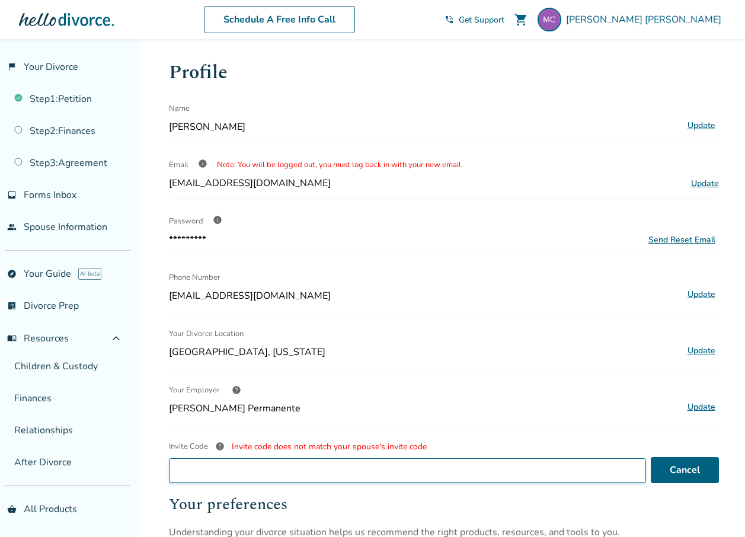
click at [220, 458] on input "Invite Code help Invite code does not match your spouse's invite code" at bounding box center [407, 470] width 477 height 25
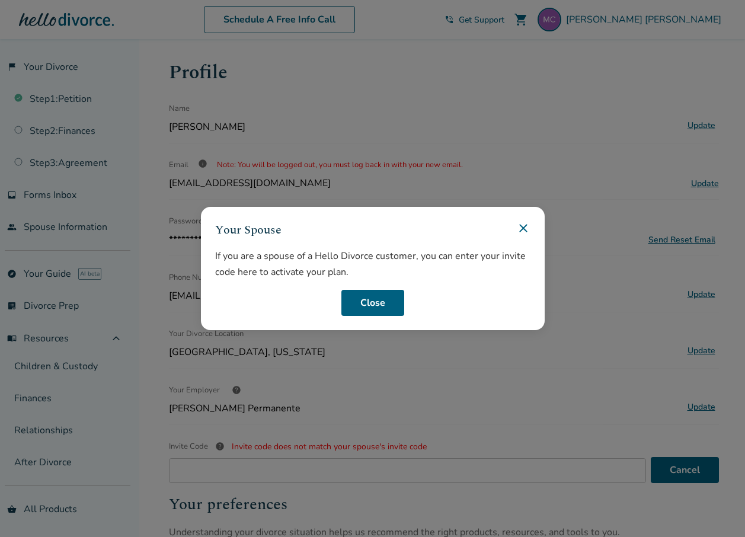
click at [527, 225] on icon at bounding box center [523, 228] width 14 height 14
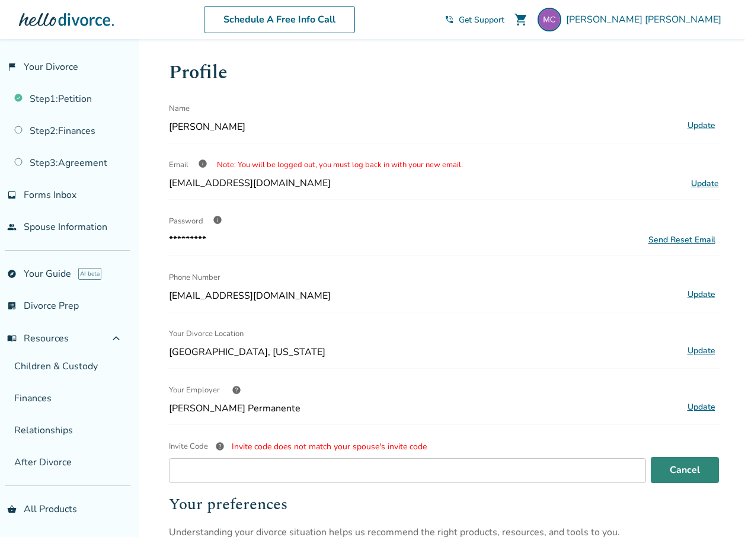
click at [694, 465] on button "Cancel" at bounding box center [684, 470] width 68 height 26
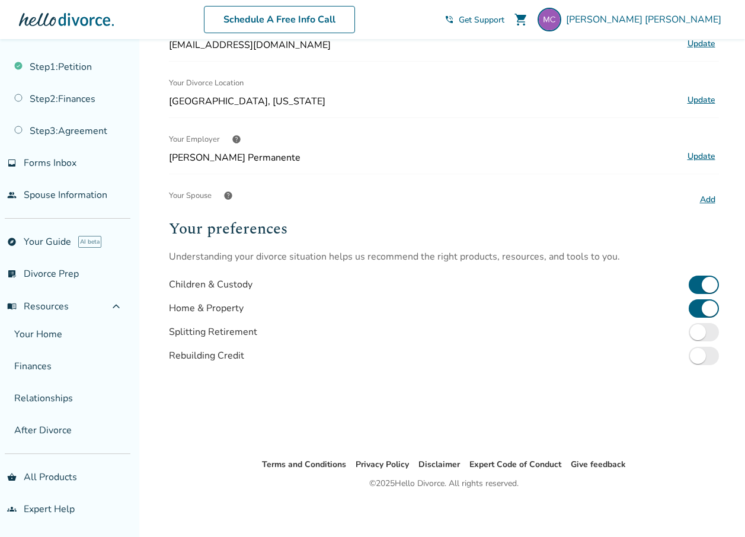
scroll to position [254, 0]
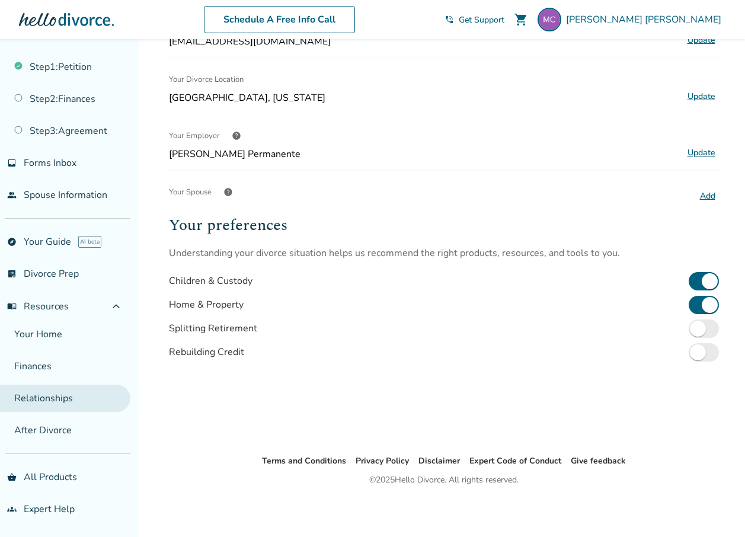
click at [50, 406] on link "Relationships" at bounding box center [65, 397] width 130 height 27
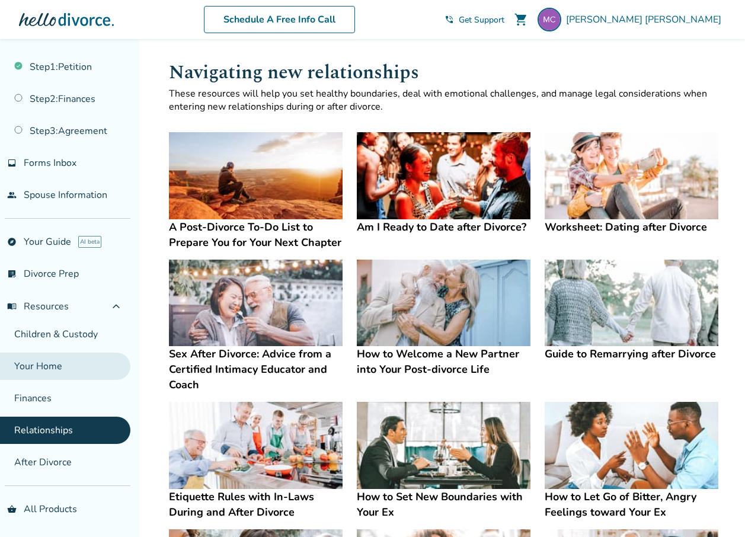
click at [49, 368] on link "Your Home" at bounding box center [65, 365] width 130 height 27
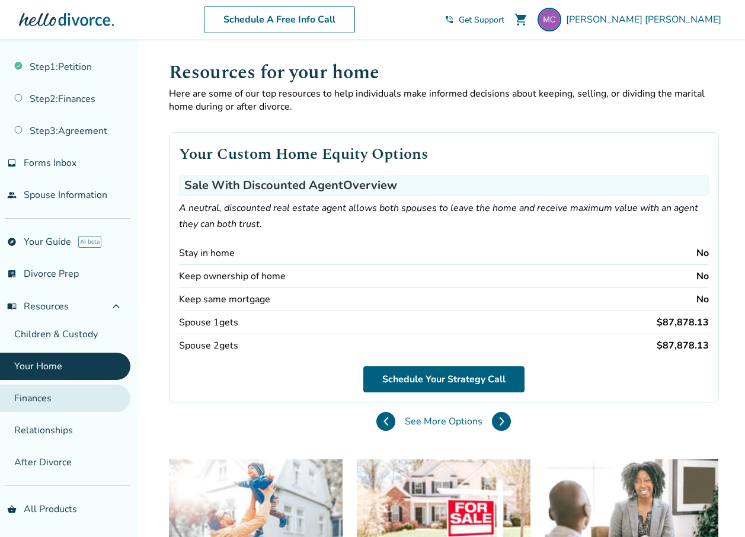
click at [56, 395] on link "Finances" at bounding box center [65, 397] width 130 height 27
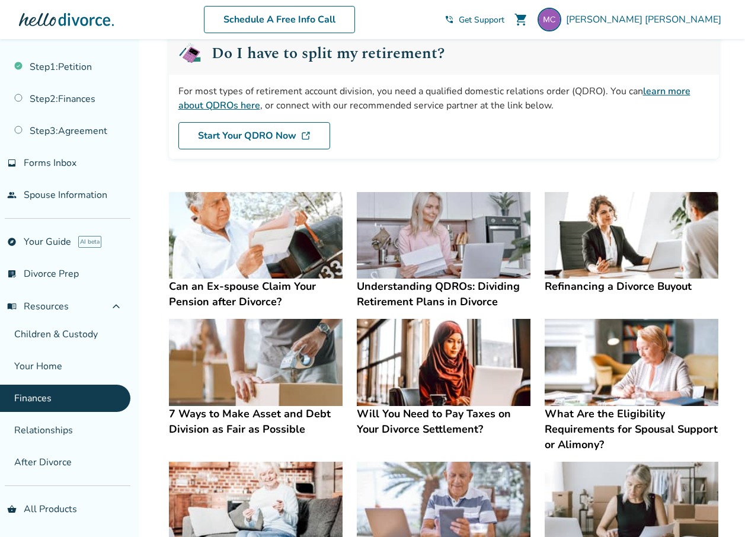
scroll to position [237, 0]
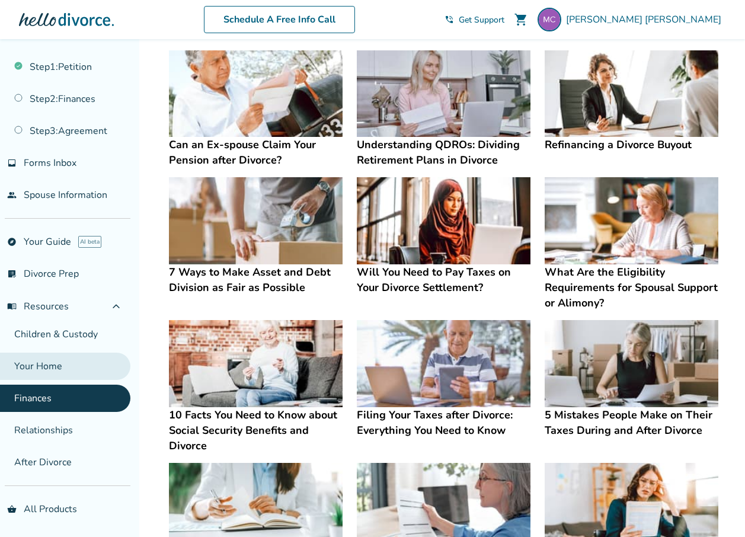
click at [56, 364] on link "Your Home" at bounding box center [65, 365] width 130 height 27
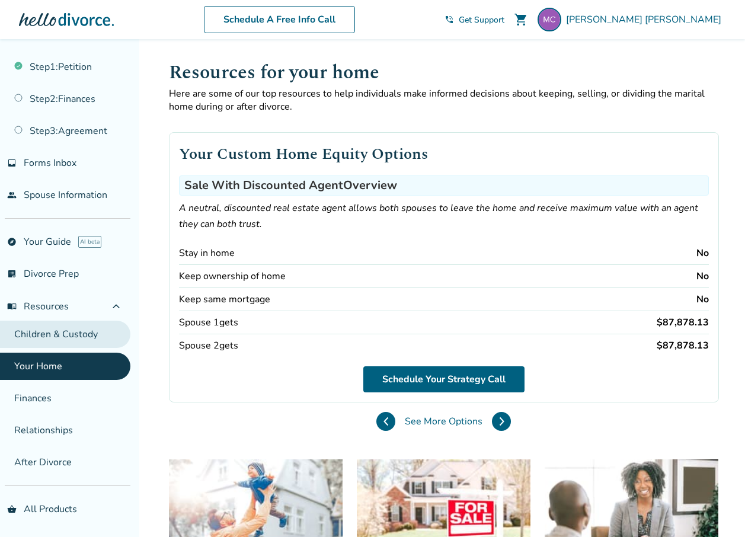
click at [57, 334] on link "Children & Custody" at bounding box center [65, 333] width 130 height 27
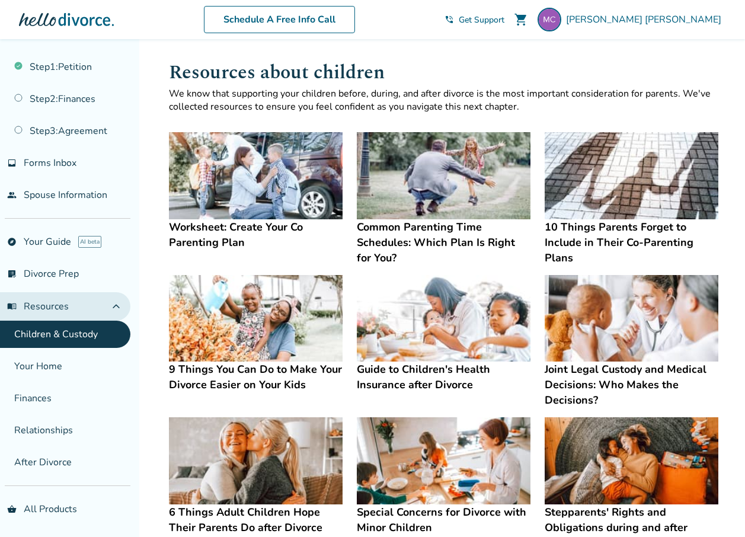
click at [57, 307] on span "menu_book Resources" at bounding box center [38, 306] width 62 height 13
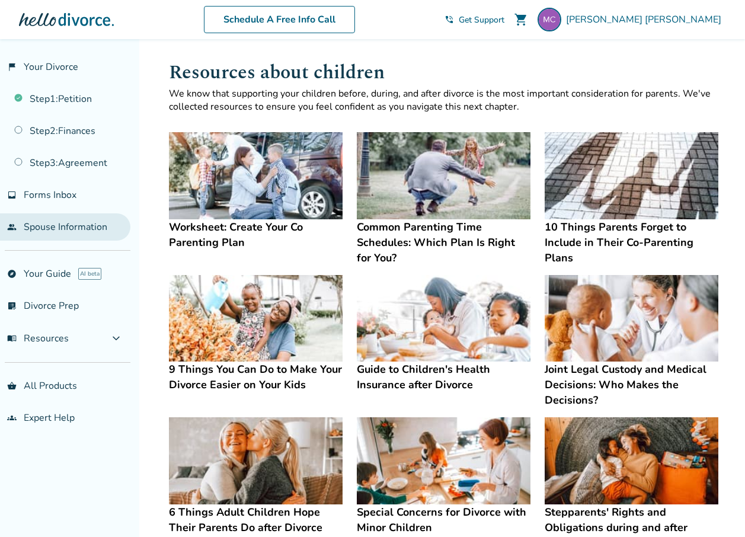
click at [72, 235] on link "people Spouse Information" at bounding box center [65, 226] width 130 height 27
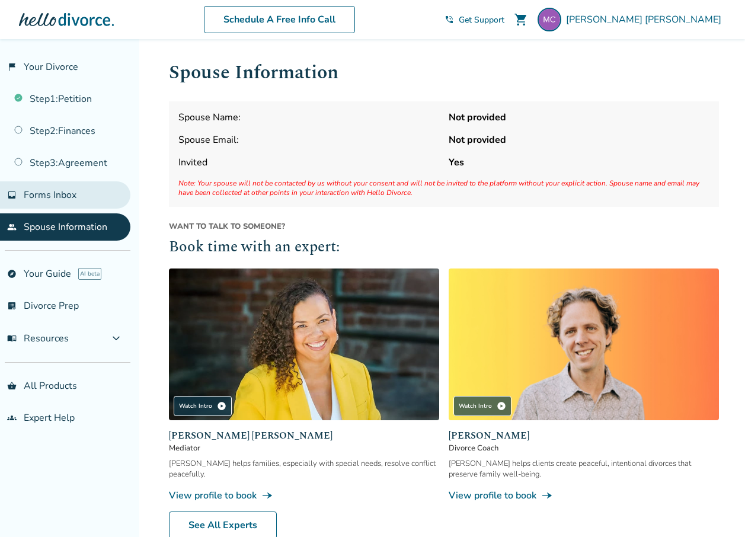
click at [75, 188] on link "inbox Forms Inbox" at bounding box center [65, 194] width 130 height 27
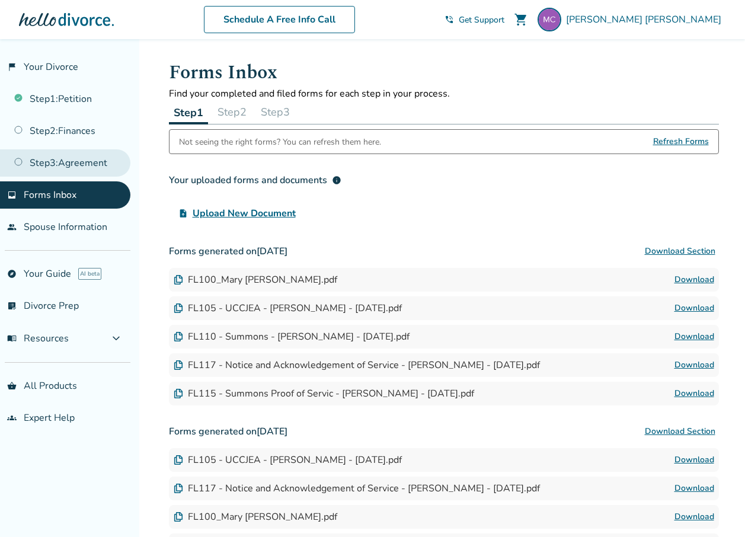
click at [78, 165] on link "Step 3 : Agreement" at bounding box center [65, 162] width 130 height 27
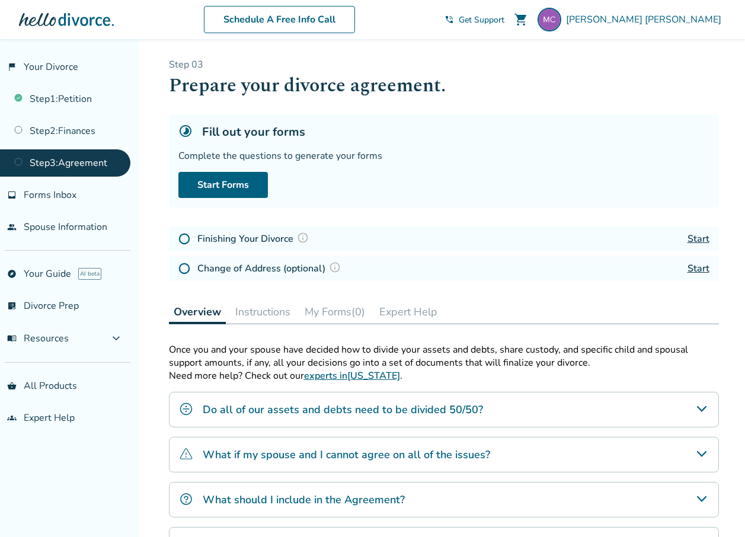
click at [697, 239] on link "Start" at bounding box center [698, 238] width 22 height 13
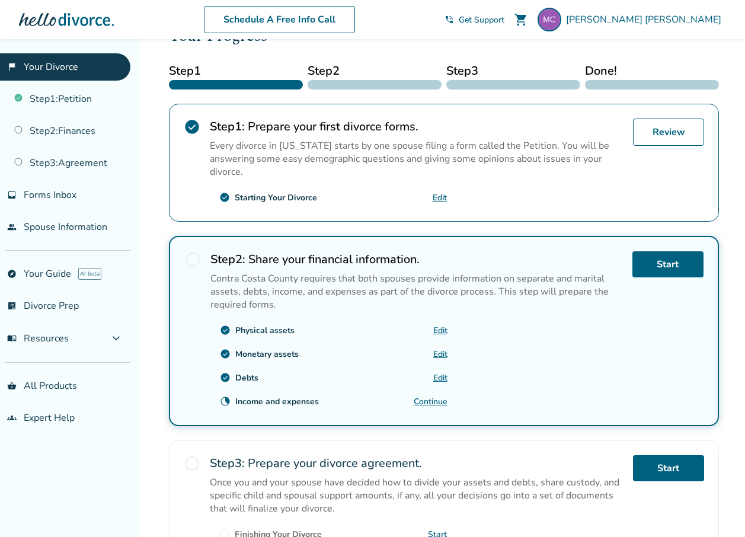
click at [146, 427] on div "Added to cart [PERSON_NAME] , welcome to your divorce platform. Your Plan: Pro …" at bounding box center [372, 272] width 745 height 822
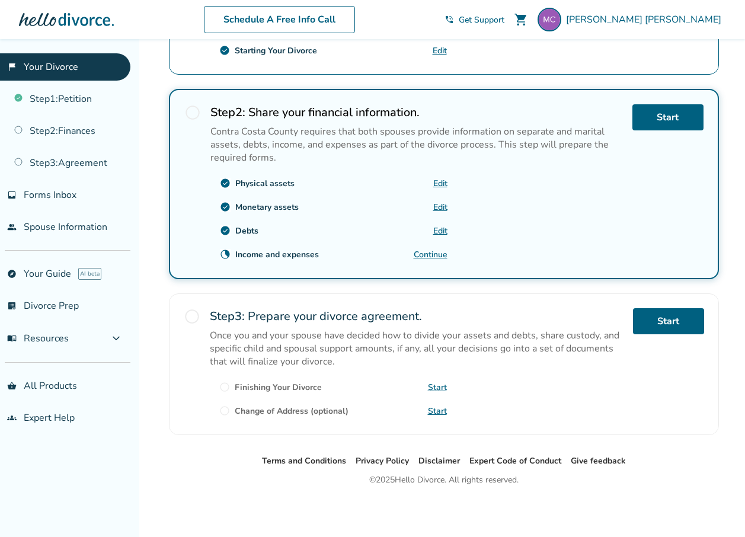
click at [429, 254] on link "Continue" at bounding box center [430, 254] width 34 height 11
click at [444, 254] on link "Continue" at bounding box center [430, 254] width 34 height 11
click at [37, 191] on span "Forms Inbox" at bounding box center [50, 194] width 53 height 13
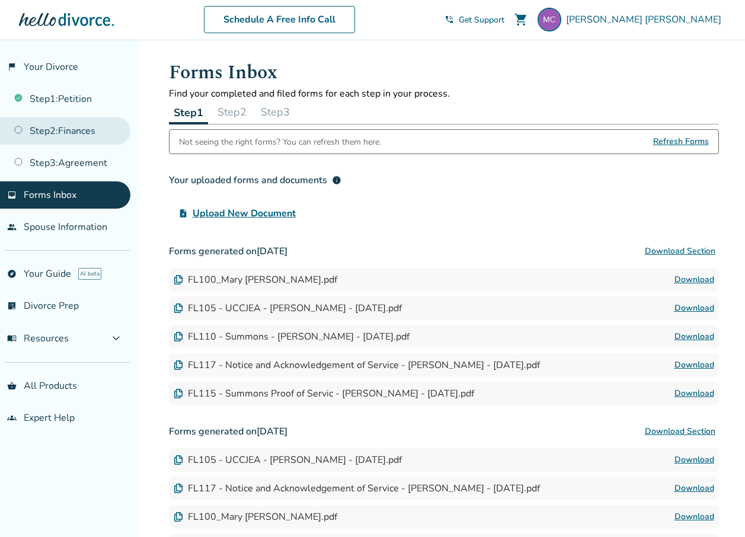
click at [74, 138] on link "Step 2 : Finances" at bounding box center [65, 130] width 130 height 27
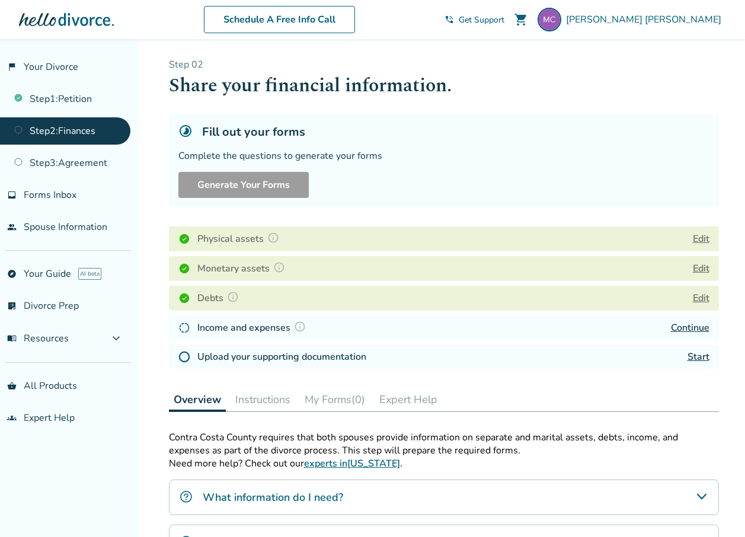
click at [701, 357] on link "Start" at bounding box center [698, 356] width 22 height 13
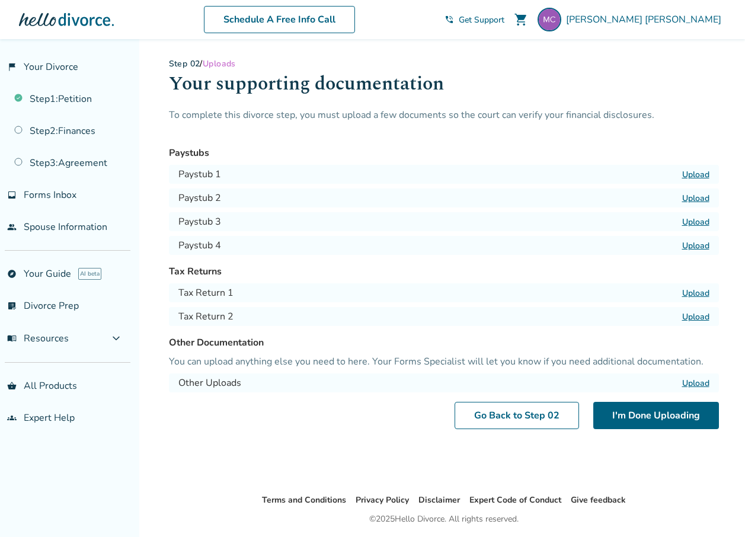
click at [691, 172] on label "Upload" at bounding box center [695, 174] width 27 height 11
click at [0, 0] on input "Upload" at bounding box center [0, 0] width 0 height 0
click at [692, 196] on label "Upload" at bounding box center [695, 198] width 27 height 11
click at [0, 0] on input "Upload" at bounding box center [0, 0] width 0 height 0
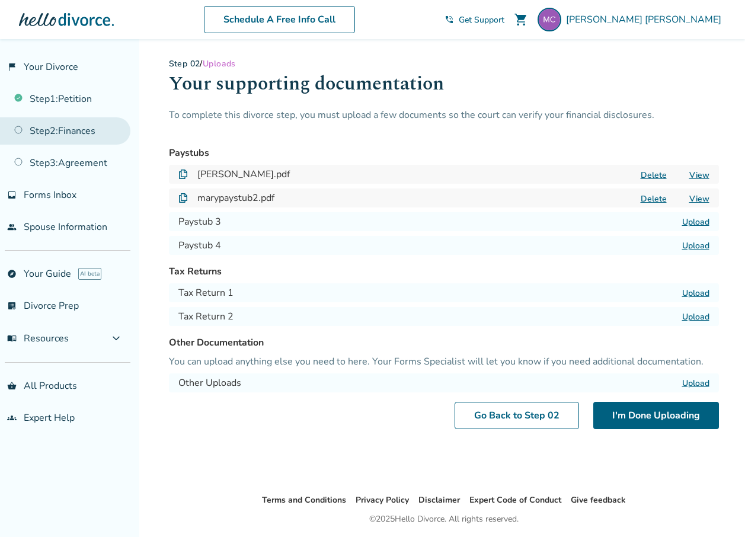
click at [80, 126] on link "Step 2 : Finances" at bounding box center [65, 130] width 130 height 27
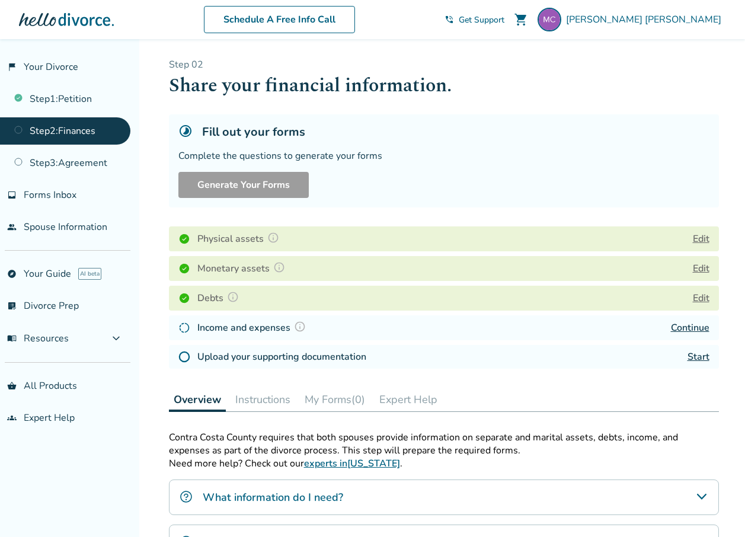
click at [701, 355] on link "Start" at bounding box center [698, 356] width 22 height 13
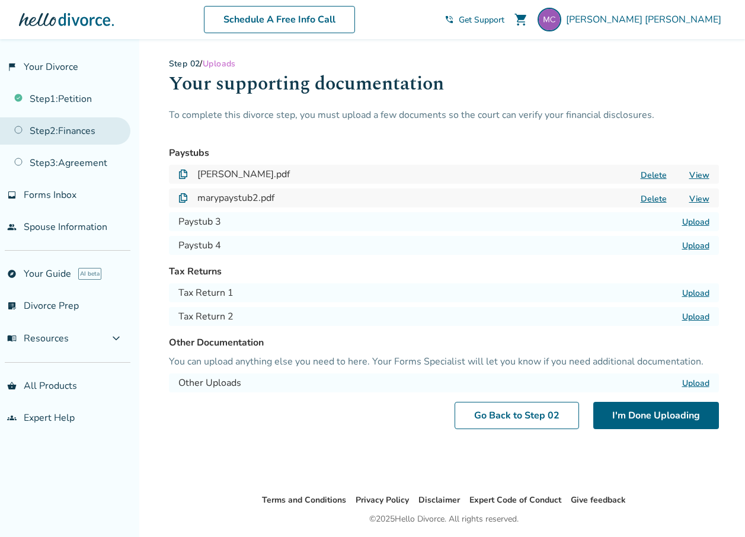
click at [65, 129] on link "Step 2 : Finances" at bounding box center [65, 130] width 130 height 27
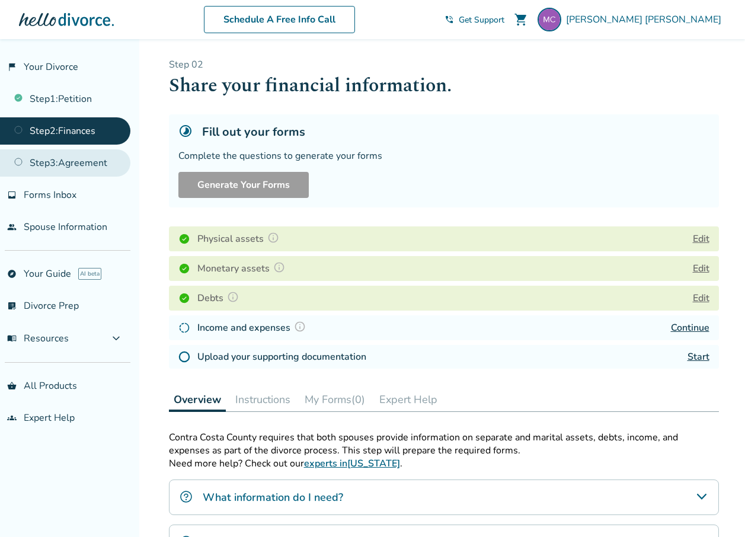
click at [63, 165] on link "Step 3 : Agreement" at bounding box center [65, 162] width 130 height 27
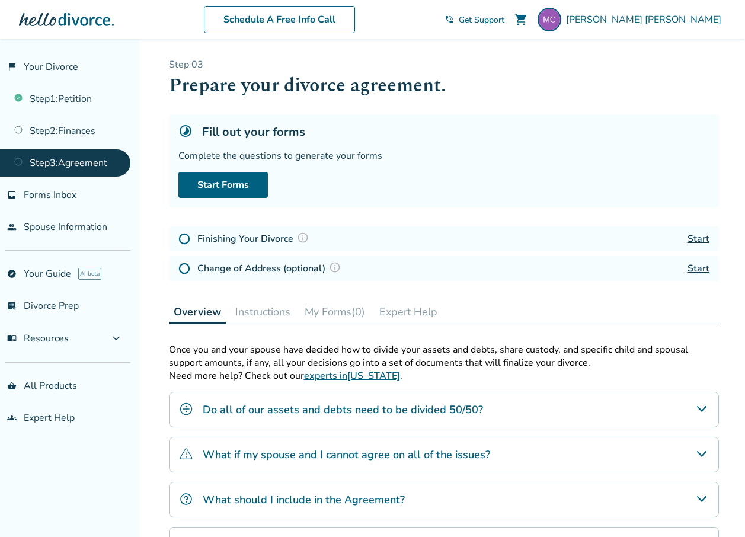
click at [701, 236] on link "Start" at bounding box center [698, 238] width 22 height 13
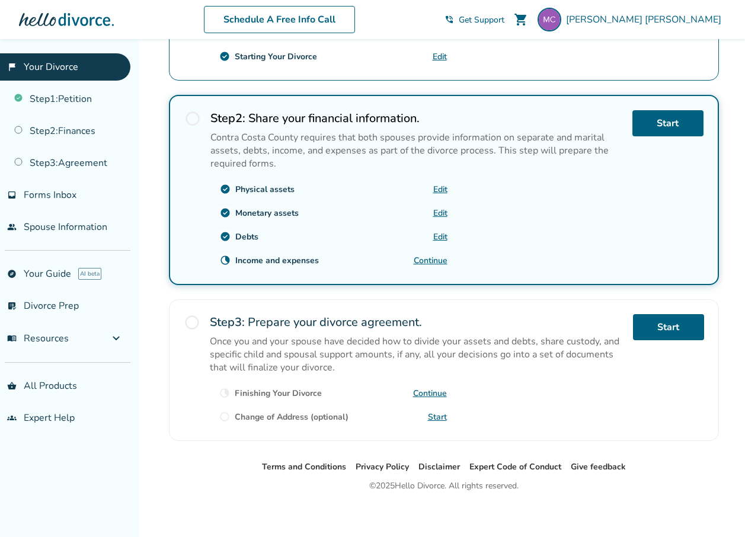
scroll to position [325, 0]
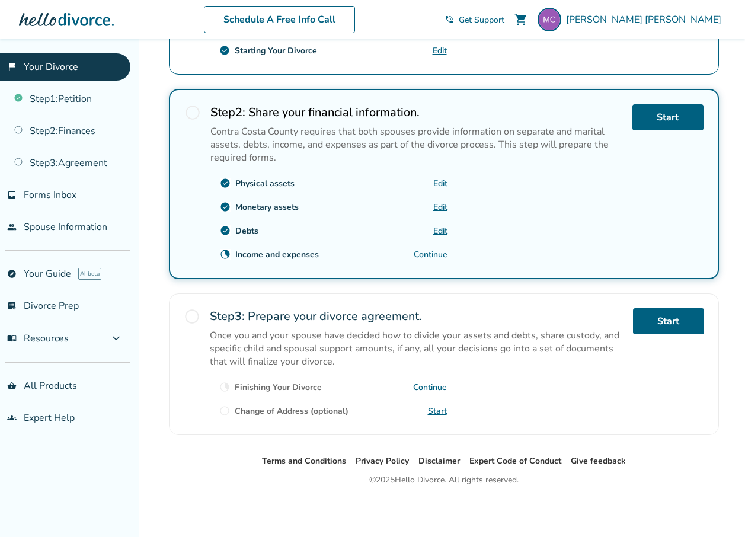
click at [425, 387] on link "Continue" at bounding box center [430, 386] width 34 height 11
click at [50, 223] on link "people Spouse Information" at bounding box center [65, 226] width 130 height 27
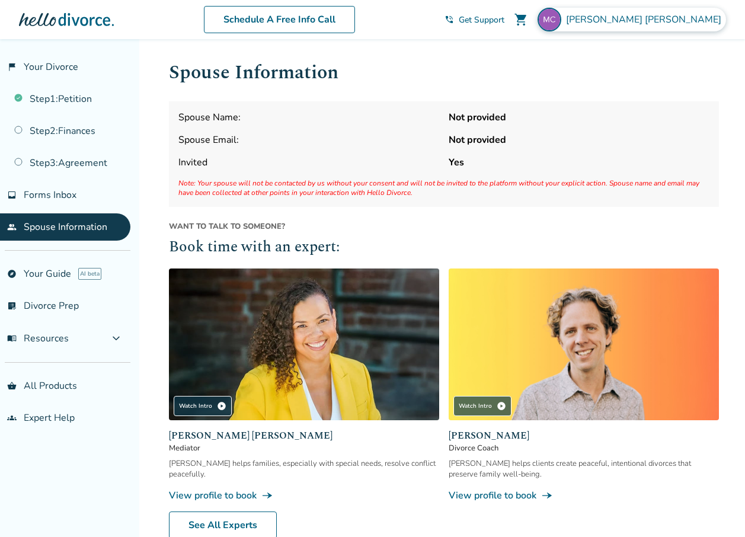
click at [681, 20] on span "Mary Cline" at bounding box center [646, 19] width 160 height 13
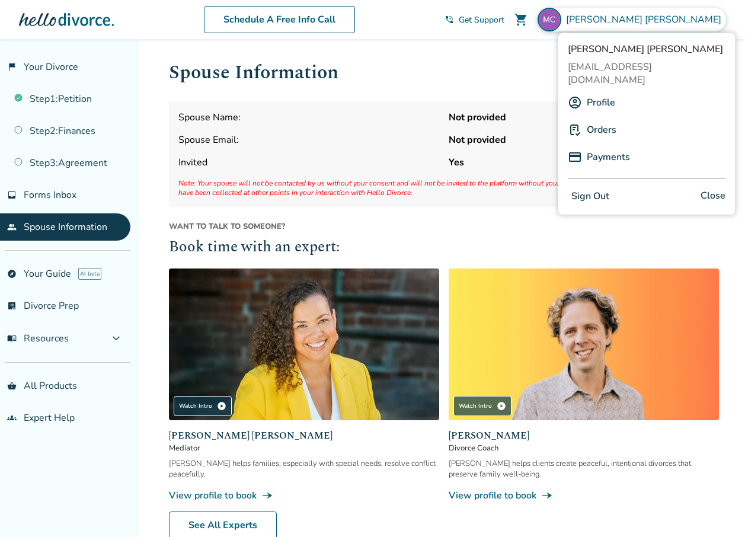
click at [592, 188] on button "Sign Out" at bounding box center [590, 196] width 45 height 17
